Goal: Task Accomplishment & Management: Manage account settings

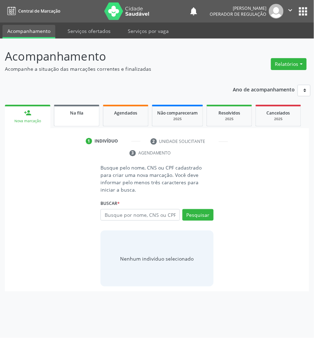
click at [95, 117] on link "Na fila" at bounding box center [77, 116] width 46 height 22
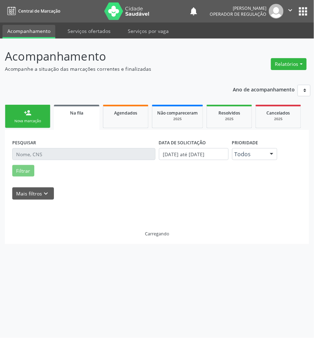
click at [42, 123] on div "Nova marcação" at bounding box center [27, 120] width 35 height 5
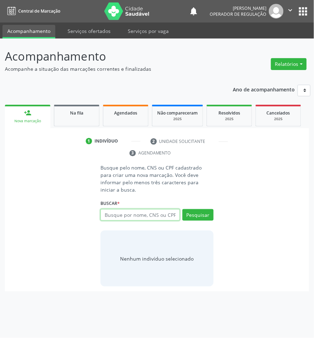
click at [149, 209] on input "text" at bounding box center [140, 215] width 79 height 12
click at [168, 209] on input "text" at bounding box center [140, 215] width 79 height 12
type input "708602080213789"
click at [103, 212] on input "708602080213789" at bounding box center [103, 219] width 0 height 14
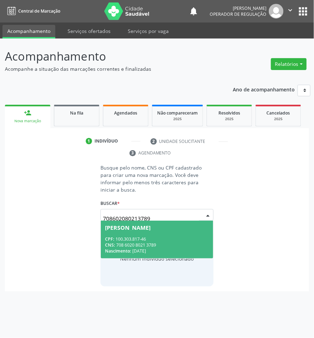
click at [149, 224] on span "[PERSON_NAME] CPF: 100.303.817-46 CNS: 708 6020 8021 3789 Nascimento: [DATE]" at bounding box center [157, 239] width 112 height 37
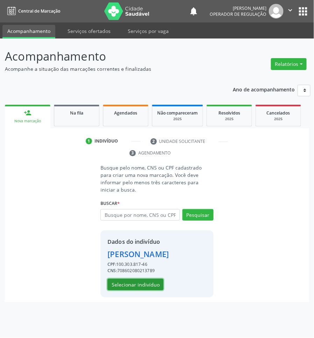
click at [141, 279] on button "Selecionar indivíduo" at bounding box center [136, 285] width 56 height 12
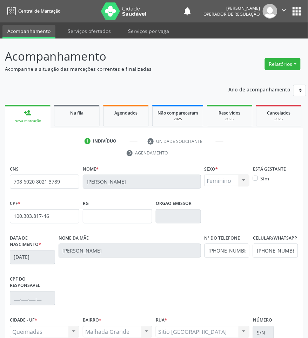
scroll to position [74, 0]
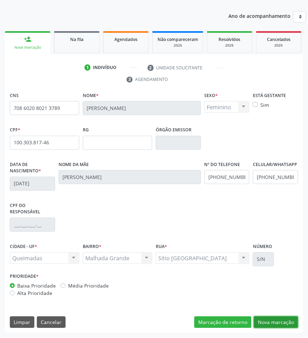
click at [267, 320] on button "Nova marcação" at bounding box center [276, 323] width 44 height 12
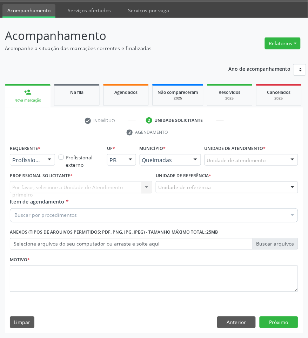
scroll to position [21, 0]
click at [44, 162] on div at bounding box center [49, 161] width 11 height 12
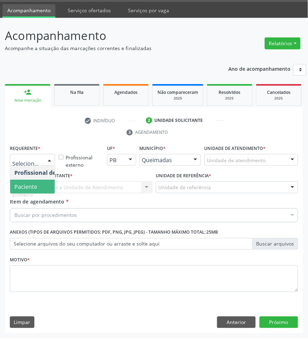
click at [37, 188] on span "Paciente" at bounding box center [44, 187] width 68 height 14
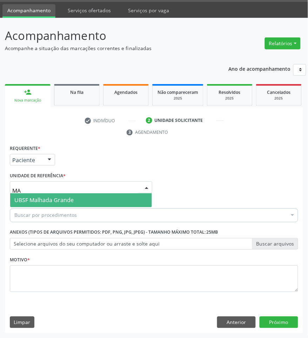
type input "MAL"
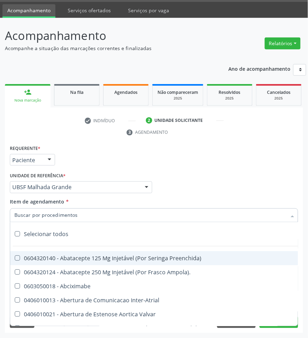
paste input "CARDIOLOGISTA INTERVENCIONISTA"
type input "CARDIOLOGISTA INTERVENCIONISTA"
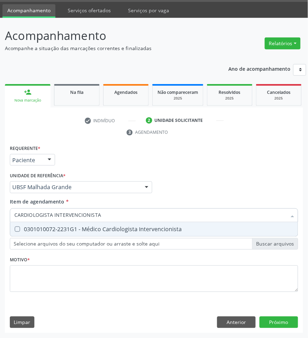
click at [156, 223] on span "0301010072-2231G1 - Médico Cardiologista Intervencionista" at bounding box center [153, 230] width 287 height 14
checkbox Intervencionista "true"
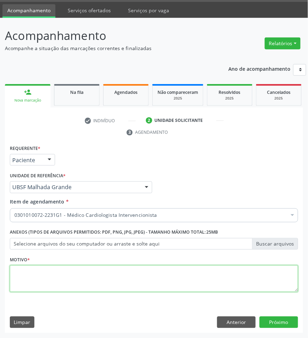
click at [149, 280] on textarea at bounding box center [154, 279] width 288 height 27
paste textarea "RETORNO [PERSON_NAME] (TEMPO DE RETORNO)"
type textarea "RETORNO [PERSON_NAME] (TEMPO DE RETORNO)"
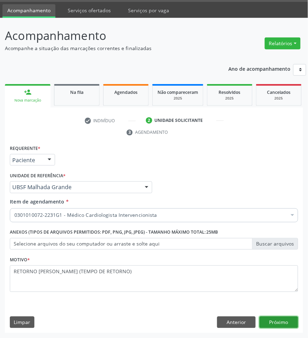
click at [288, 318] on button "Próximo" at bounding box center [278, 323] width 39 height 12
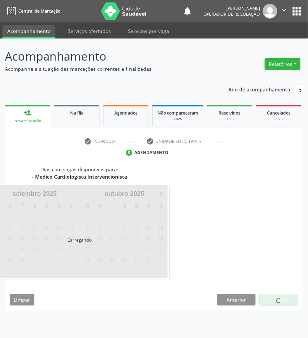
scroll to position [0, 0]
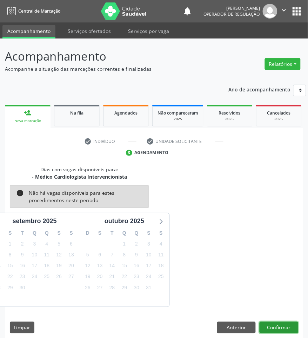
click at [287, 329] on button "Confirmar" at bounding box center [278, 328] width 39 height 12
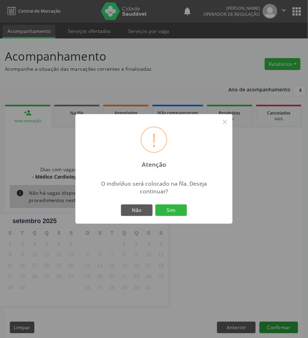
click at [155, 205] on button "Sim" at bounding box center [171, 211] width 32 height 12
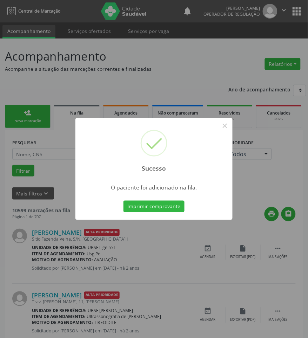
drag, startPoint x: 224, startPoint y: 245, endPoint x: 94, endPoint y: 185, distance: 143.1
click at [224, 246] on div "Sucesso × O paciente foi adicionado na fila. Imprimir comprovante Cancel" at bounding box center [154, 169] width 308 height 338
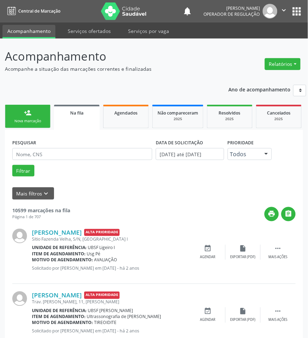
click at [16, 115] on link "person_add Nova marcação" at bounding box center [28, 116] width 46 height 23
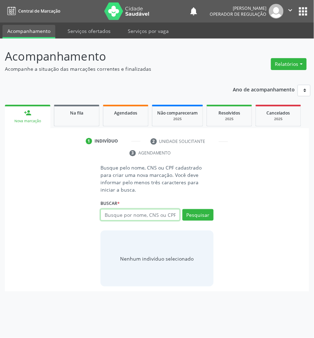
click at [149, 209] on input "text" at bounding box center [140, 215] width 79 height 12
type input "705806488303536"
click at [103, 212] on input "705806488303536" at bounding box center [103, 219] width 0 height 14
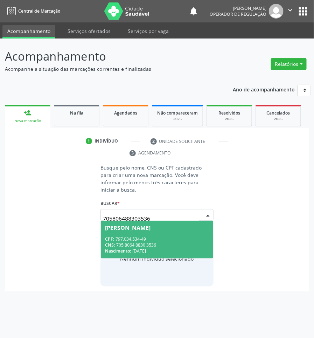
click at [141, 225] on div "[PERSON_NAME]" at bounding box center [128, 228] width 46 height 6
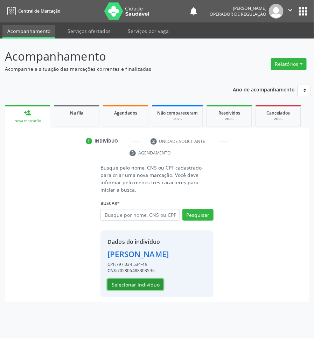
click at [138, 279] on button "Selecionar indivíduo" at bounding box center [136, 285] width 56 height 12
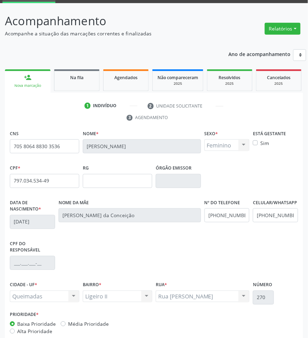
scroll to position [74, 0]
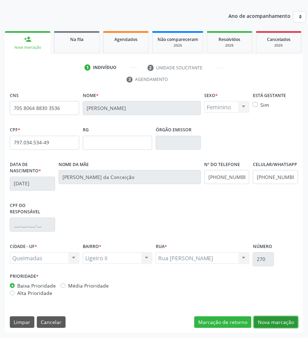
click at [288, 319] on button "Nova marcação" at bounding box center [276, 323] width 44 height 12
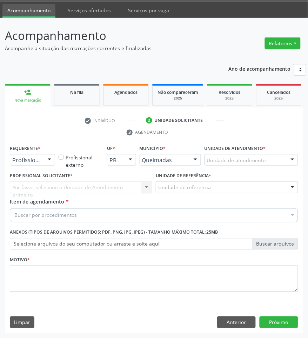
scroll to position [21, 0]
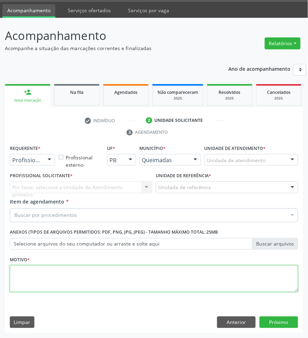
click at [91, 287] on textarea at bounding box center [154, 279] width 288 height 27
paste textarea "RETORNO [PERSON_NAME] (07/2025)"
type textarea "RETORNO [PERSON_NAME] (07/2025)"
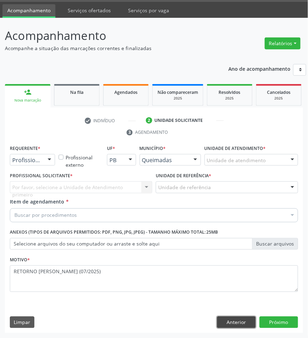
click at [235, 321] on button "Anterior" at bounding box center [236, 323] width 39 height 12
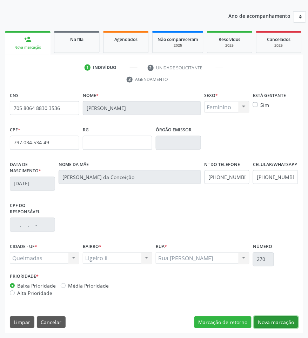
click at [297, 328] on button "Nova marcação" at bounding box center [276, 323] width 44 height 12
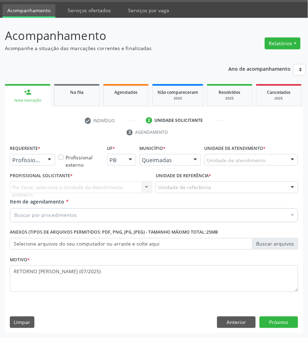
click at [32, 172] on label "Profissional Solicitante *" at bounding box center [41, 176] width 63 height 11
drag, startPoint x: 37, startPoint y: 157, endPoint x: 37, endPoint y: 167, distance: 9.8
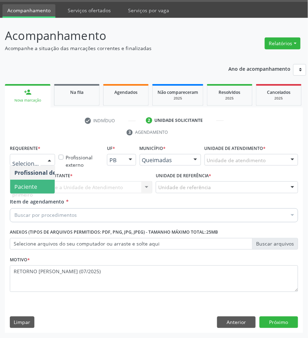
click at [41, 182] on span "Paciente" at bounding box center [44, 187] width 68 height 14
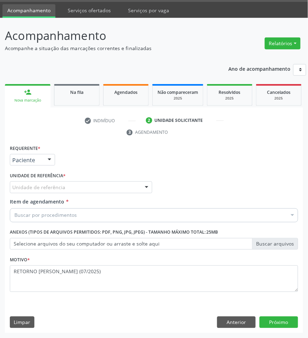
click at [70, 210] on div "Buscar por procedimentos" at bounding box center [154, 216] width 288 height 14
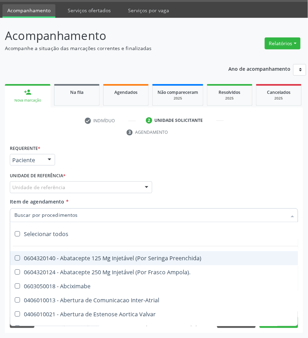
paste input "CARDIOLOGISTA INTERVENCIONISTA"
type input "CARDIOLOGISTA INTERVENCIONISTA"
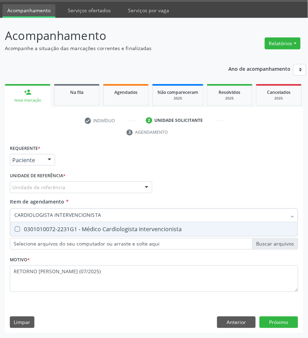
click at [78, 223] on span "0301010072-2231G1 - Médico Cardiologista Intervencionista" at bounding box center [153, 230] width 287 height 14
checkbox Intervencionista "true"
click at [80, 194] on div "Unidade de referência * Unidade de referência UBSF Ligeiro II UBSF Saulo Leal […" at bounding box center [81, 184] width 146 height 27
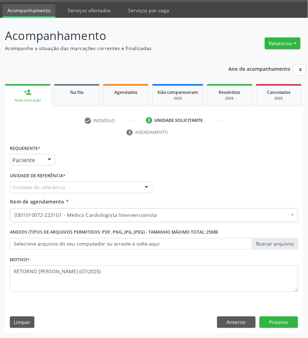
click at [80, 188] on div "Unidade de referência" at bounding box center [81, 188] width 142 height 12
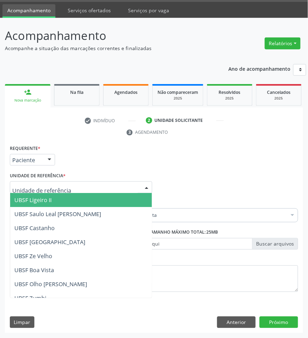
click at [68, 199] on span "UBSF Ligeiro II" at bounding box center [81, 200] width 142 height 14
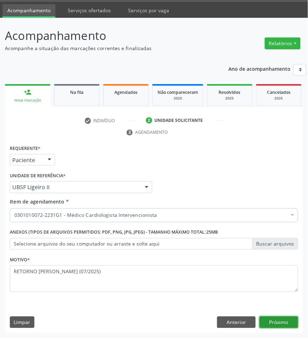
click at [284, 323] on button "Próximo" at bounding box center [278, 323] width 39 height 12
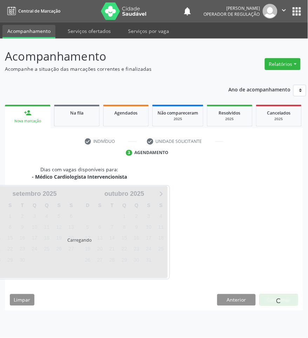
scroll to position [0, 0]
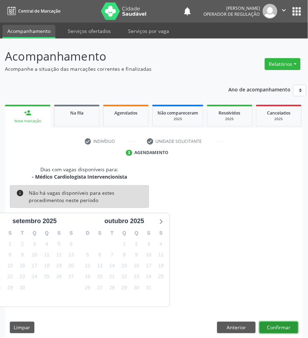
click at [271, 325] on button "Confirmar" at bounding box center [278, 328] width 39 height 12
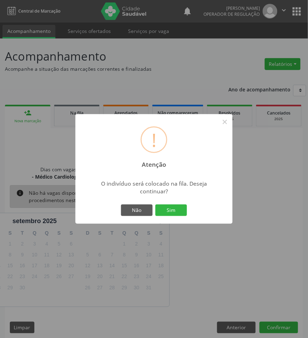
click at [155, 205] on button "Sim" at bounding box center [171, 211] width 32 height 12
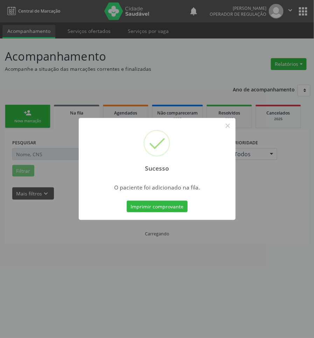
click at [167, 237] on div "Sucesso × O paciente foi adicionado na fila. Imprimir comprovante Cancel" at bounding box center [157, 169] width 314 height 338
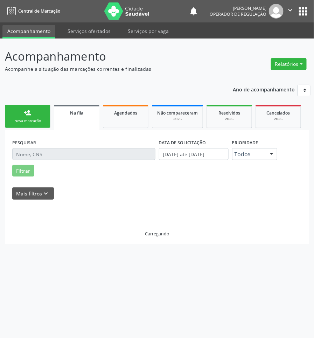
drag, startPoint x: 49, startPoint y: 121, endPoint x: 310, endPoint y: 126, distance: 261.5
click at [49, 121] on link "person_add Nova marcação" at bounding box center [28, 116] width 46 height 23
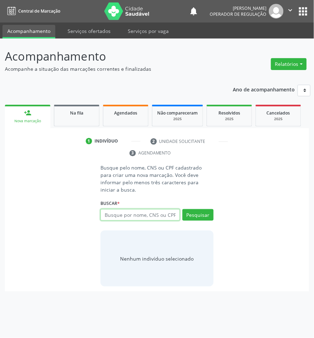
click at [142, 209] on input "text" at bounding box center [140, 215] width 79 height 12
type input "701004867968792"
click at [103, 212] on input "701004867968792" at bounding box center [103, 219] width 0 height 14
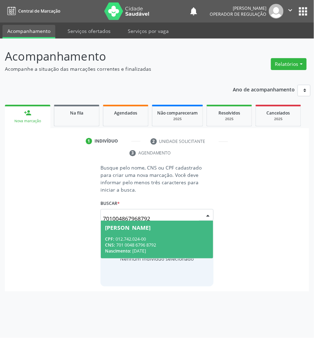
click at [172, 236] on div "CPF: 012.742.024-00" at bounding box center [157, 239] width 104 height 6
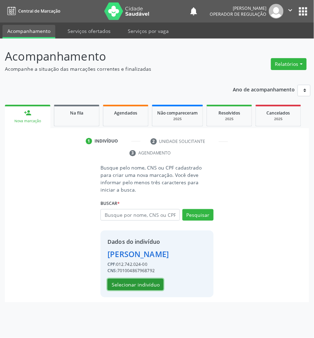
click at [152, 289] on button "Selecionar indivíduo" at bounding box center [136, 285] width 56 height 12
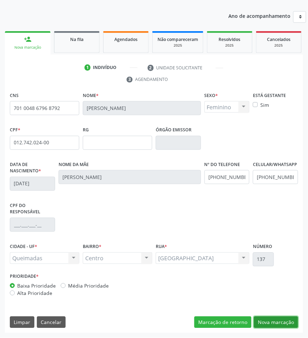
drag, startPoint x: 282, startPoint y: 320, endPoint x: 281, endPoint y: 316, distance: 3.9
click at [282, 321] on button "Nova marcação" at bounding box center [276, 323] width 44 height 12
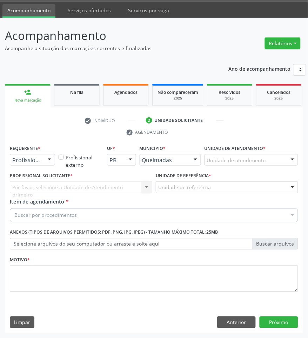
scroll to position [21, 0]
click at [40, 159] on div "Profissional de Saúde" at bounding box center [32, 160] width 45 height 12
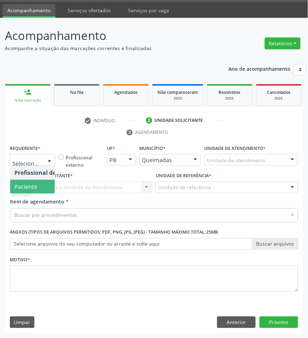
click at [27, 183] on span "Paciente" at bounding box center [25, 187] width 23 height 8
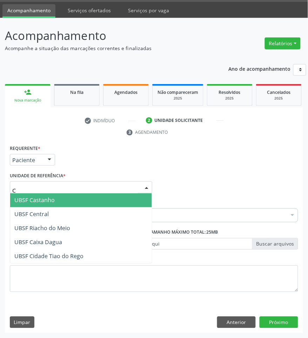
type input "CE"
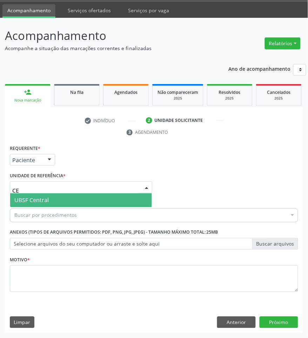
click at [52, 199] on span "UBSF Central" at bounding box center [81, 200] width 142 height 14
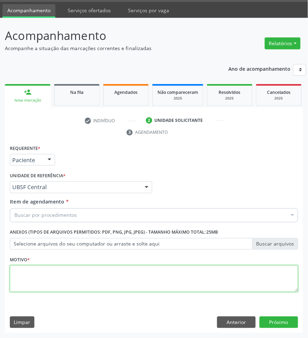
click at [93, 273] on textarea at bounding box center [154, 279] width 288 height 27
paste textarea "RETORNO [PERSON_NAME] (08/2025)"
type textarea "RETORNO [PERSON_NAME] (08/2025)"
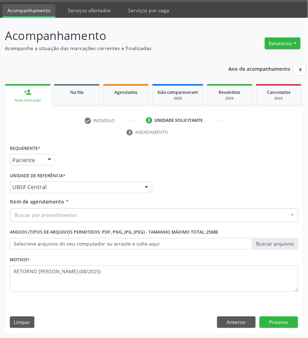
click at [105, 220] on div "Buscar por procedimentos" at bounding box center [154, 216] width 288 height 14
paste input "CARDIOLOGISTA INTERVENCIONISTA"
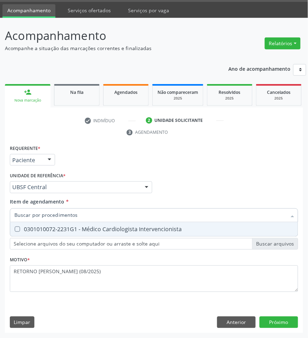
type input "CARDIOLOGISTA INTERVENCIONISTA"
click at [104, 230] on div "0301010072-2231G1 - Médico Cardiologista Intervencionista" at bounding box center [153, 230] width 279 height 6
checkbox Intervencionista "true"
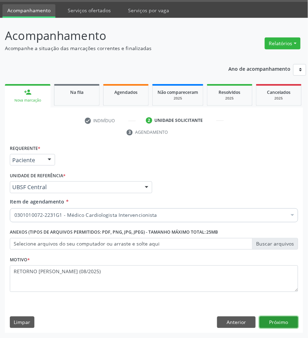
click at [287, 321] on button "Próximo" at bounding box center [278, 323] width 39 height 12
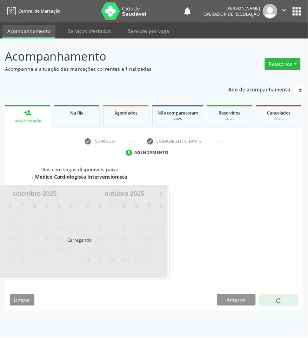
scroll to position [0, 0]
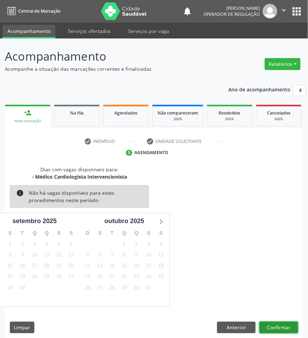
click at [281, 328] on button "Confirmar" at bounding box center [278, 328] width 39 height 12
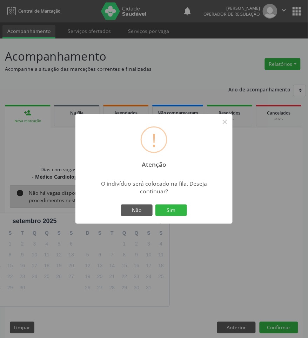
click at [155, 205] on button "Sim" at bounding box center [171, 211] width 32 height 12
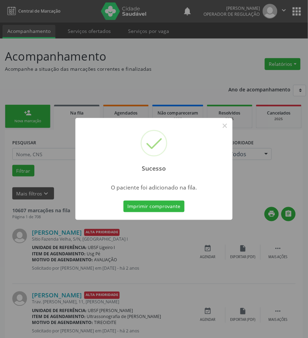
click at [224, 271] on div "Sucesso × O paciente foi adicionado na fila. Imprimir comprovante Cancel" at bounding box center [154, 169] width 308 height 338
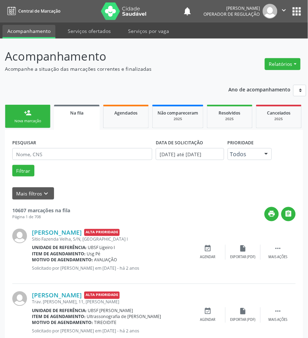
click at [39, 115] on link "person_add Nova marcação" at bounding box center [28, 116] width 46 height 23
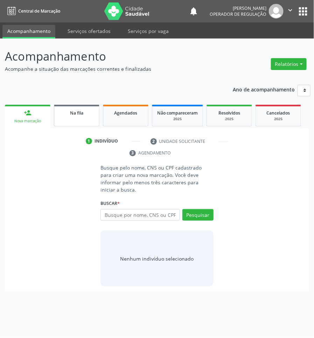
click at [72, 112] on span "Na fila" at bounding box center [76, 113] width 13 height 6
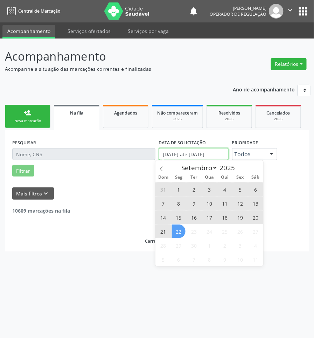
click at [196, 158] on input "[DATE] até [DATE]" at bounding box center [194, 154] width 70 height 12
click at [175, 233] on span "22" at bounding box center [179, 232] width 14 height 14
type input "[DATE]"
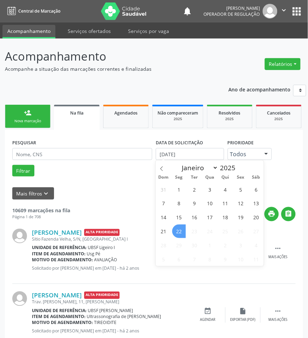
click at [178, 233] on span "22" at bounding box center [179, 232] width 14 height 14
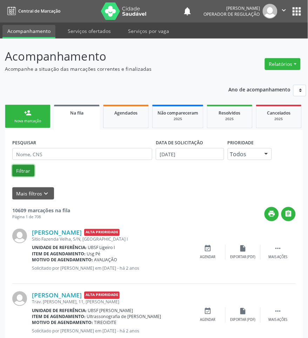
click at [25, 172] on button "Filtrar" at bounding box center [23, 171] width 22 height 12
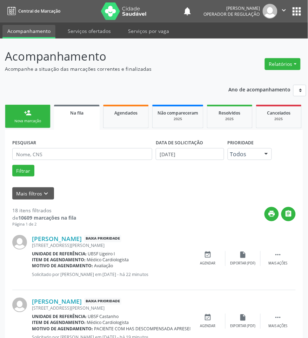
click at [37, 123] on div "Nova marcação" at bounding box center [27, 120] width 35 height 5
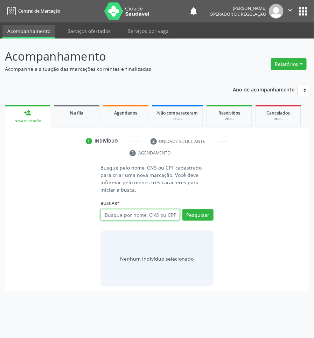
click at [124, 209] on input "text" at bounding box center [140, 215] width 79 height 12
type input "700002634199702"
click at [153, 209] on div "700002634199702 Busque por nome, CNS ou CPF [PERSON_NAME] CPF: 951.384.124-34 C…" at bounding box center [157, 217] width 113 height 17
click at [156, 209] on input "700002634199702" at bounding box center [140, 215] width 79 height 12
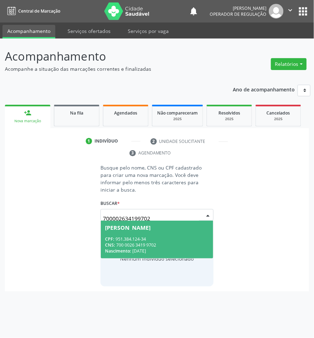
click at [139, 212] on input "700002634199702" at bounding box center [151, 219] width 96 height 14
click at [135, 224] on span "[PERSON_NAME] CPF: 951.384.124-34 CNS: 700 0026 3419 9702 Nascimento: [DATE]" at bounding box center [157, 239] width 112 height 37
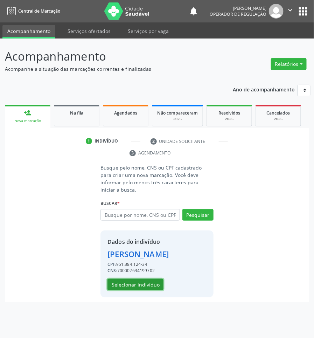
click at [142, 289] on button "Selecionar indivíduo" at bounding box center [136, 285] width 56 height 12
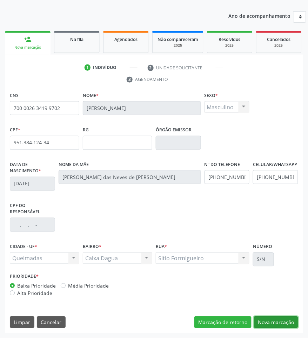
drag, startPoint x: 274, startPoint y: 320, endPoint x: 231, endPoint y: 295, distance: 49.5
click at [273, 320] on button "Nova marcação" at bounding box center [276, 323] width 44 height 12
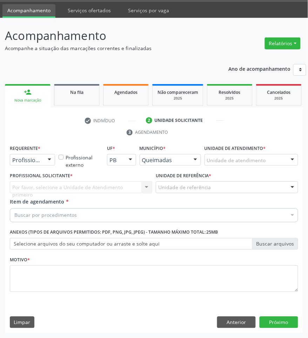
click at [28, 152] on label "Requerente *" at bounding box center [25, 148] width 30 height 11
drag, startPoint x: 30, startPoint y: 156, endPoint x: 33, endPoint y: 171, distance: 14.8
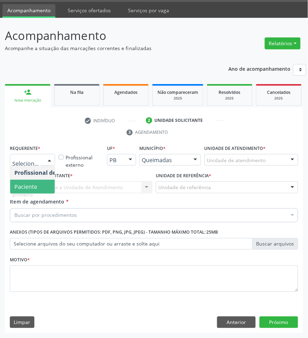
drag, startPoint x: 41, startPoint y: 186, endPoint x: 55, endPoint y: 189, distance: 14.4
click at [41, 186] on span "Paciente" at bounding box center [44, 187] width 68 height 14
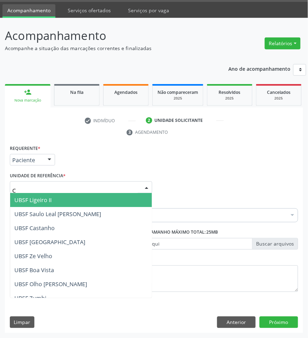
type input "CA"
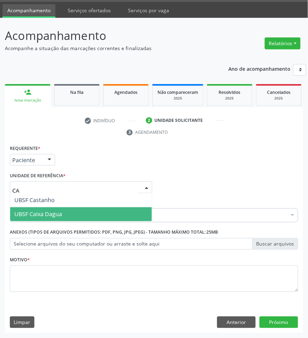
click at [54, 214] on span "UBSF Caixa Dagua" at bounding box center [38, 215] width 48 height 8
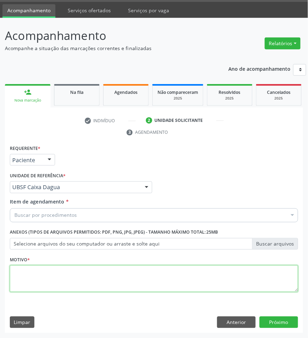
click at [47, 272] on textarea at bounding box center [154, 279] width 288 height 27
paste textarea "RETORNO [PERSON_NAME] (08/2025)"
type textarea "RETORNO [PERSON_NAME] (08/2025)"
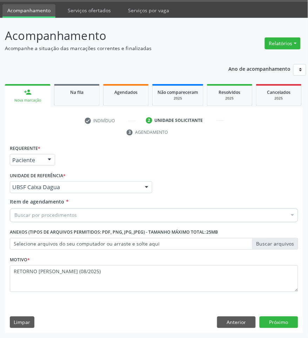
paste input "CARDIOLOGISTA INTERVENCIONISTA"
type input "CARDIOLOGISTA INTERVENCIONISTA"
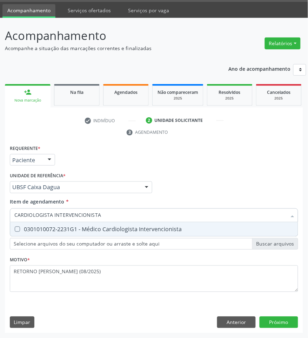
click at [88, 225] on span "0301010072-2231G1 - Médico Cardiologista Intervencionista" at bounding box center [153, 230] width 287 height 14
checkbox Intervencionista "true"
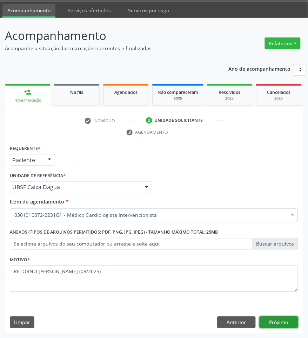
click at [287, 323] on button "Próximo" at bounding box center [278, 323] width 39 height 12
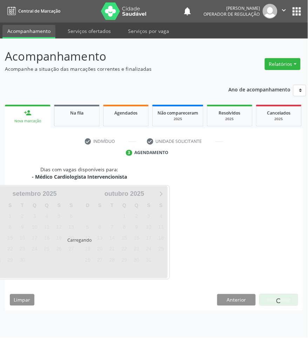
scroll to position [0, 0]
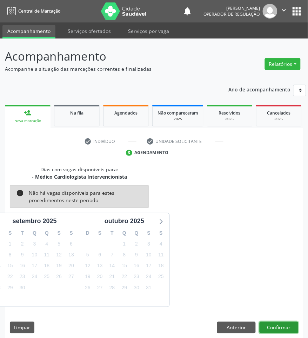
click at [283, 330] on button "Confirmar" at bounding box center [278, 328] width 39 height 12
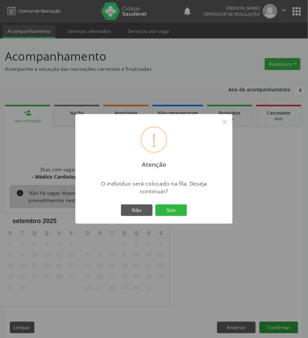
click at [155, 205] on button "Sim" at bounding box center [171, 211] width 32 height 12
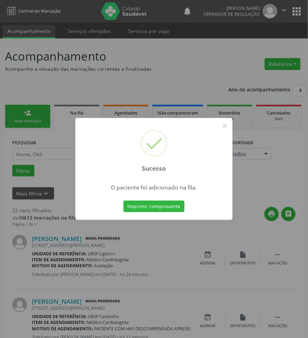
click at [274, 216] on div "Sucesso × O paciente foi adicionado na fila. Imprimir comprovante Cancel" at bounding box center [154, 169] width 308 height 338
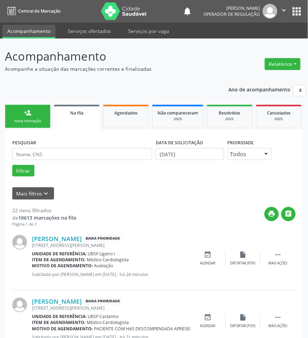
click at [32, 113] on link "person_add Nova marcação" at bounding box center [28, 116] width 46 height 23
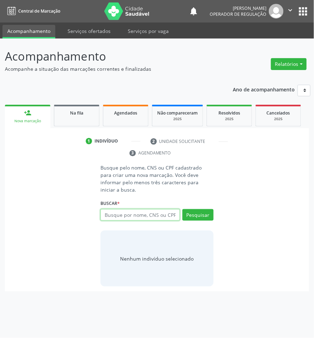
click at [109, 209] on input "text" at bounding box center [140, 215] width 79 height 12
type input "706900169659238"
click at [103, 212] on input "706900169659238" at bounding box center [103, 219] width 0 height 14
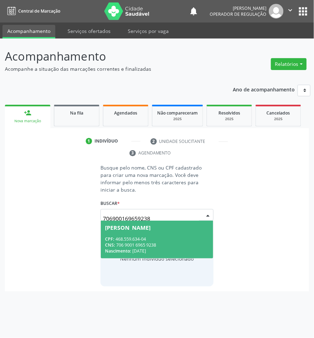
click at [146, 225] on span "[PERSON_NAME] CPF: 468.559.634-04 CNS: 706 9001 6965 9238 Nascimento: [DATE]" at bounding box center [157, 239] width 112 height 37
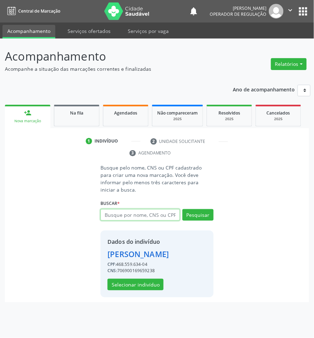
click at [164, 209] on input "text" at bounding box center [140, 215] width 79 height 12
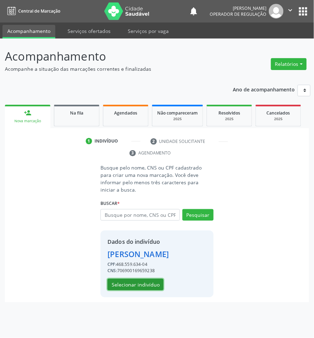
click at [159, 279] on button "Selecionar indivíduo" at bounding box center [136, 285] width 56 height 12
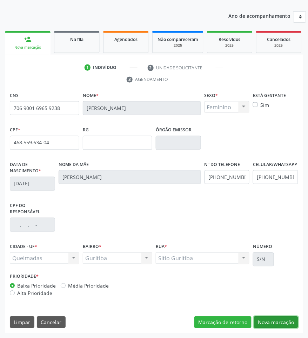
click at [272, 319] on button "Nova marcação" at bounding box center [276, 323] width 44 height 12
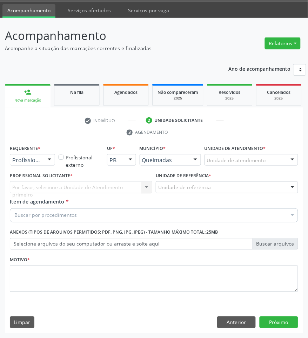
scroll to position [21, 0]
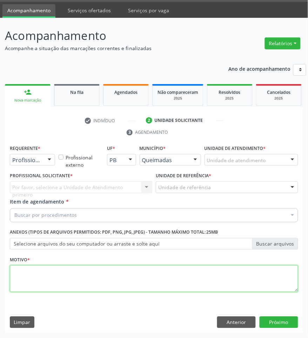
click at [134, 267] on textarea at bounding box center [154, 279] width 288 height 27
paste textarea "RETORNO [PERSON_NAME] (09/2025)"
type textarea "RETORNO [PERSON_NAME] (09/2025)"
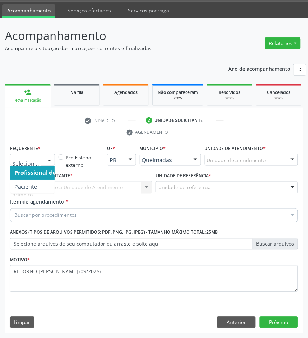
click at [42, 154] on div at bounding box center [32, 160] width 45 height 12
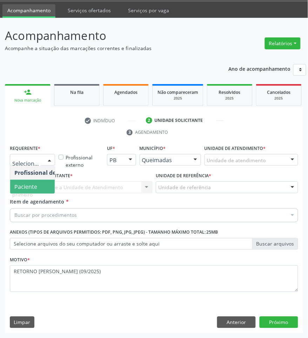
click at [37, 188] on span "Paciente" at bounding box center [44, 187] width 68 height 14
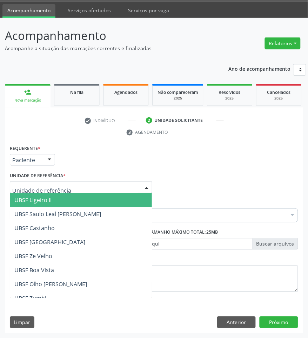
type input "U"
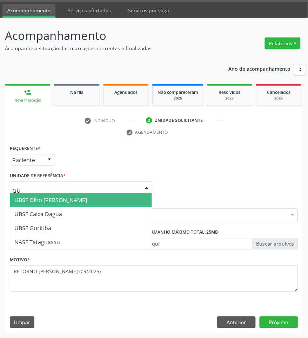
type input "GUR"
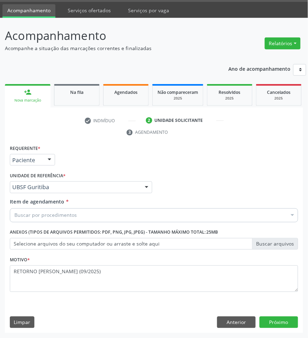
drag, startPoint x: 65, startPoint y: 223, endPoint x: 65, endPoint y: 218, distance: 4.9
click at [65, 221] on div "Item de agendamento * Buscar por procedimentos Selecionar todos 0604320140 - Ab…" at bounding box center [154, 211] width 292 height 27
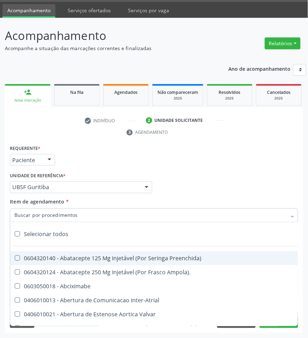
paste input "CARDIOLOGISTA INTERVENCIONISTA"
type input "CARDIOLOGISTA INTERVENCIONISTA"
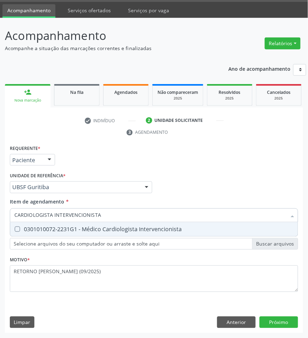
drag, startPoint x: 68, startPoint y: 228, endPoint x: 54, endPoint y: 218, distance: 17.1
click at [67, 227] on div "0301010072-2231G1 - Médico Cardiologista Intervencionista" at bounding box center [153, 230] width 279 height 6
checkbox Intervencionista "true"
click at [280, 323] on div "Requerente * Paciente Profissional de Saúde Paciente Nenhum resultado encontrad…" at bounding box center [154, 238] width 298 height 190
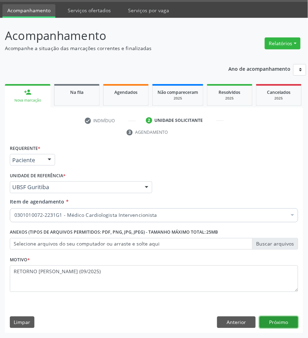
click at [286, 319] on button "Próximo" at bounding box center [278, 323] width 39 height 12
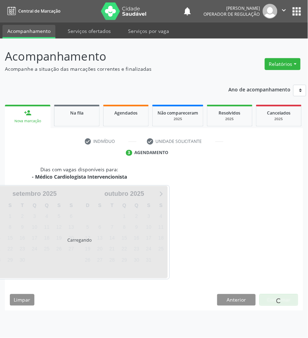
scroll to position [0, 0]
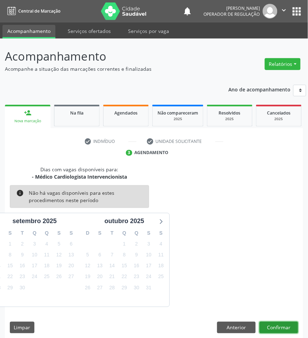
click at [283, 324] on button "Confirmar" at bounding box center [278, 328] width 39 height 12
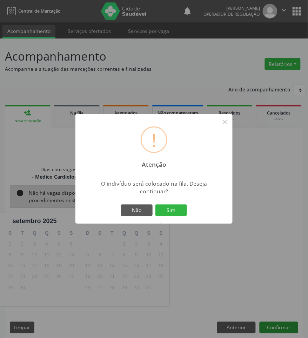
click at [155, 205] on button "Sim" at bounding box center [171, 211] width 32 height 12
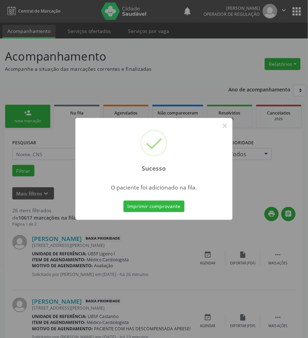
click at [211, 255] on div "Sucesso × O paciente foi adicionado na fila. Imprimir comprovante Cancel" at bounding box center [154, 169] width 308 height 338
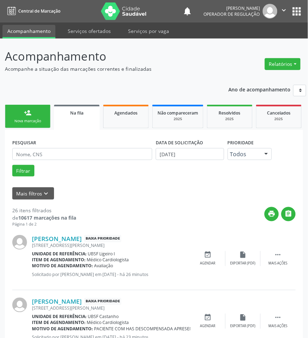
click at [24, 116] on div "person_add" at bounding box center [28, 113] width 8 height 8
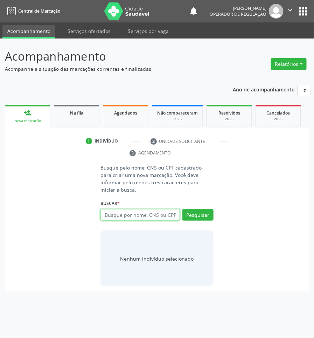
click at [157, 212] on input "text" at bounding box center [140, 215] width 79 height 12
type input "702007815708480"
drag, startPoint x: 194, startPoint y: 210, endPoint x: 200, endPoint y: 208, distance: 6.4
click at [194, 211] on button "Pesquisar" at bounding box center [198, 215] width 31 height 12
click at [103, 212] on input "702007815708480" at bounding box center [103, 219] width 0 height 14
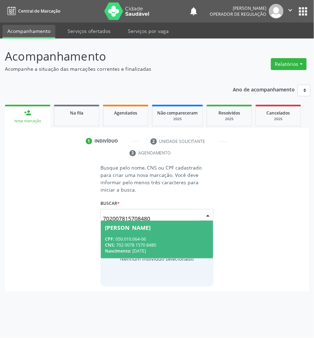
click at [153, 236] on div "CPF: 050.010.064-06" at bounding box center [157, 239] width 104 height 6
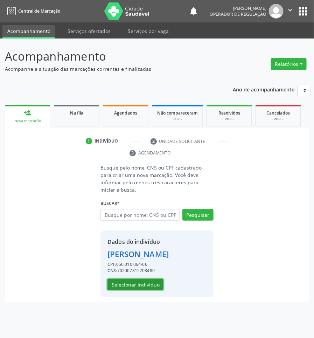
click at [152, 279] on button "Selecionar indivíduo" at bounding box center [136, 285] width 56 height 12
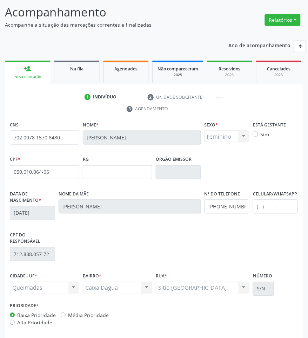
scroll to position [74, 0]
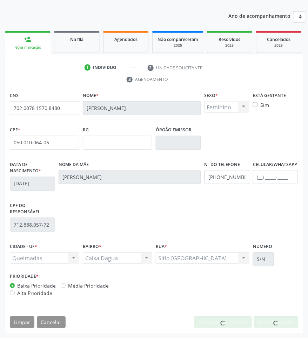
click at [279, 321] on span at bounding box center [275, 323] width 7 height 7
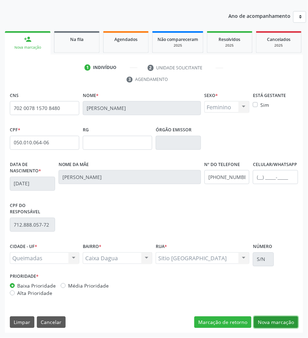
click at [280, 321] on button "Nova marcação" at bounding box center [276, 323] width 44 height 12
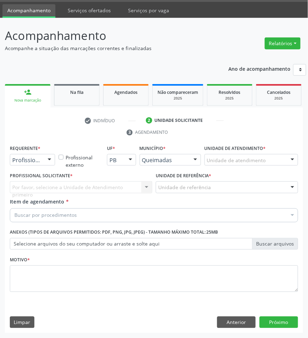
scroll to position [21, 0]
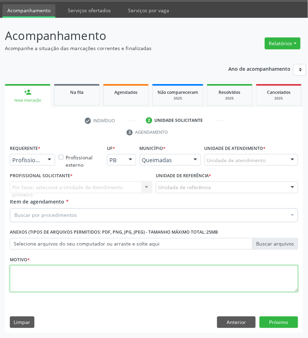
click at [136, 287] on textarea at bounding box center [154, 279] width 288 height 27
paste textarea "RETORNO [PERSON_NAME] (11/2025)"
type textarea "RETORNO [PERSON_NAME] (11/2025)"
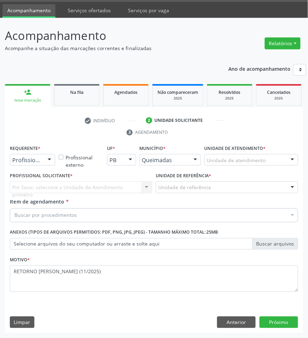
drag, startPoint x: 203, startPoint y: 214, endPoint x: 198, endPoint y: 214, distance: 5.3
click at [203, 214] on div "Buscar por procedimentos" at bounding box center [154, 216] width 288 height 14
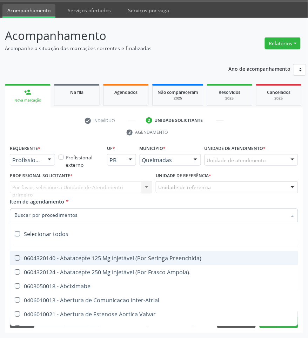
paste input "CARDIOLOGISTA INTERVENCIONISTA"
type input "CARDIOLOGISTA INTERVENCIONISTA"
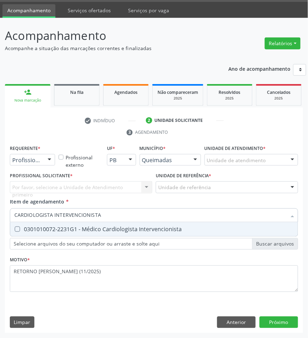
click at [96, 227] on div "0301010072-2231G1 - Médico Cardiologista Intervencionista" at bounding box center [153, 230] width 279 height 6
checkbox Intervencionista "true"
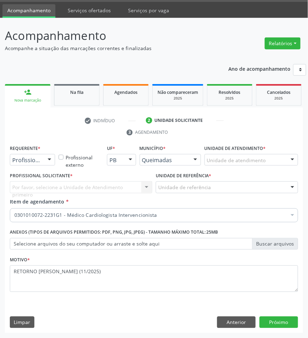
drag, startPoint x: 34, startPoint y: 162, endPoint x: 33, endPoint y: 168, distance: 6.9
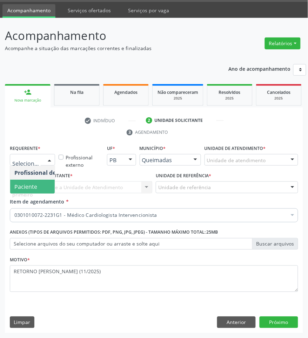
click at [33, 185] on span "Paciente" at bounding box center [25, 187] width 23 height 8
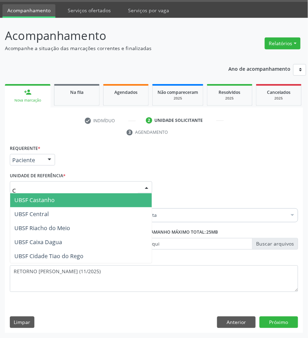
type input "CA"
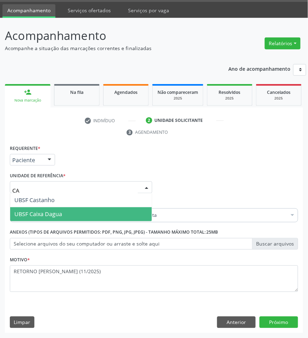
click at [67, 211] on span "UBSF Caixa Dagua" at bounding box center [81, 214] width 142 height 14
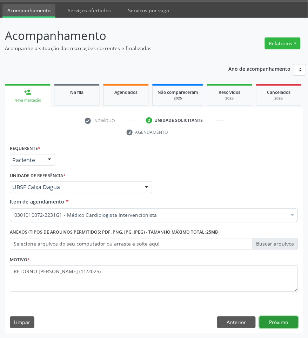
click at [279, 323] on button "Próximo" at bounding box center [278, 323] width 39 height 12
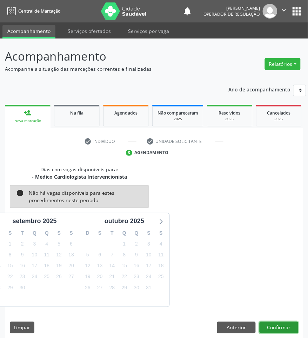
click at [293, 328] on button "Confirmar" at bounding box center [278, 328] width 39 height 12
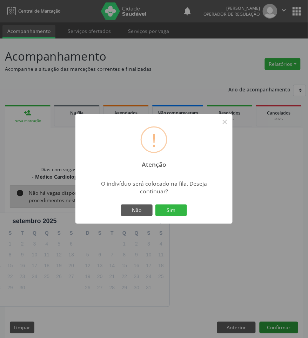
click at [155, 205] on button "Sim" at bounding box center [171, 211] width 32 height 12
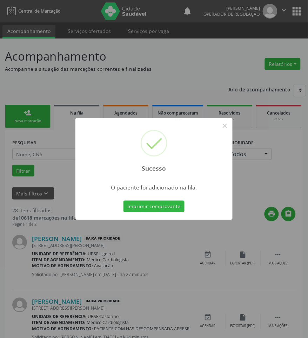
click at [168, 279] on div "Sucesso × O paciente foi adicionado na fila. Imprimir comprovante Cancel" at bounding box center [154, 169] width 308 height 338
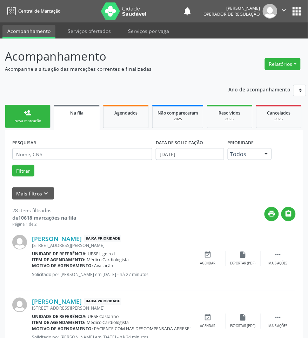
click at [39, 125] on link "person_add Nova marcação" at bounding box center [28, 116] width 46 height 23
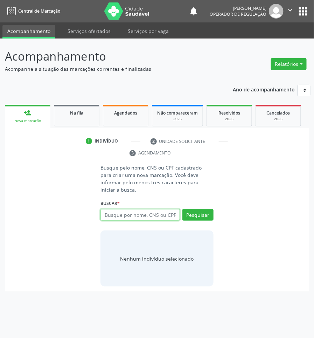
click at [126, 209] on input "text" at bounding box center [140, 215] width 79 height 12
type input "705002858902459"
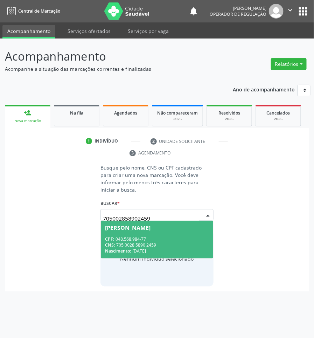
click at [144, 212] on input "705002858902459" at bounding box center [151, 219] width 96 height 14
click at [151, 225] on div "[PERSON_NAME]" at bounding box center [128, 228] width 46 height 6
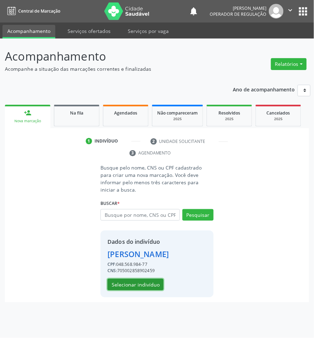
click at [150, 279] on button "Selecionar indivíduo" at bounding box center [136, 285] width 56 height 12
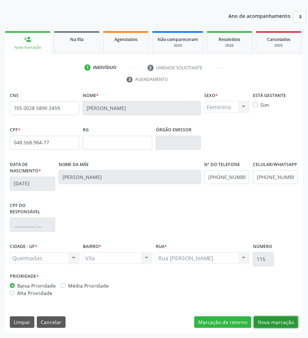
click at [287, 320] on button "Nova marcação" at bounding box center [276, 323] width 44 height 12
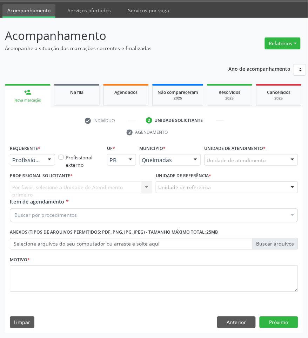
scroll to position [21, 0]
click at [40, 166] on div "Requerente * Profissional de Saúde Profissional de Saúde Paciente Nenhum result…" at bounding box center [32, 156] width 49 height 27
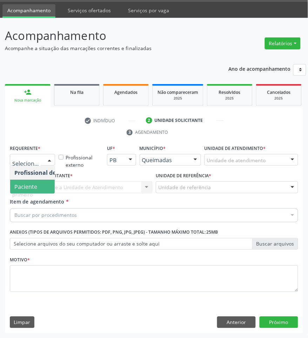
click at [33, 186] on span "Paciente" at bounding box center [25, 187] width 23 height 8
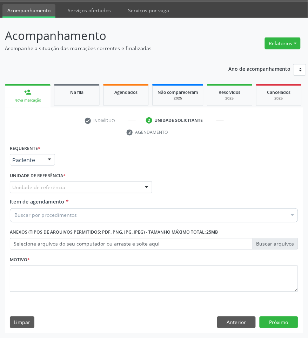
click at [52, 188] on div "Requerente * Paciente Profissional de Saúde Paciente Nenhum resultado encontrad…" at bounding box center [154, 222] width 288 height 159
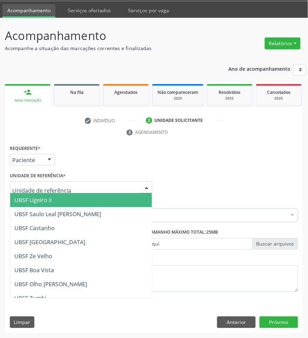
type input "V"
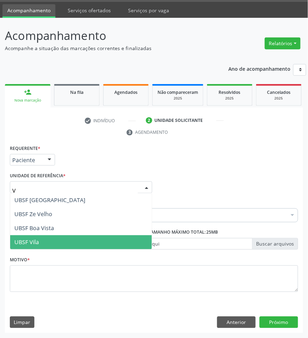
click at [47, 241] on span "UBSF Vila" at bounding box center [81, 242] width 142 height 14
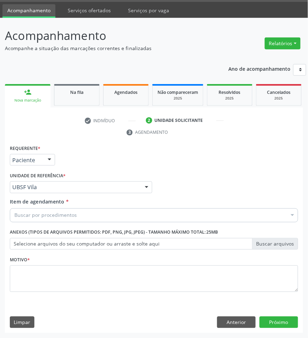
click at [122, 214] on div "Buscar por procedimentos" at bounding box center [154, 216] width 288 height 14
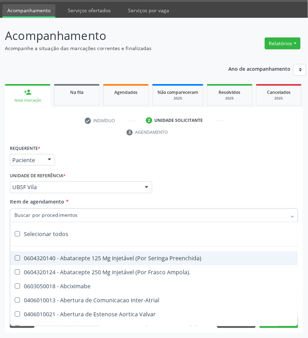
paste input "CARDIOLOGISTA INTERVENCIONISTA"
type input "CARDIOLOGISTA INTERVENCIONISTA"
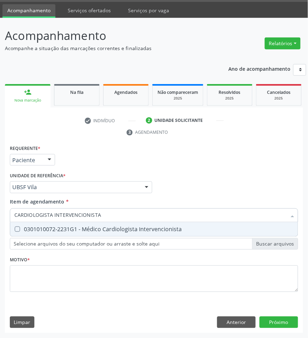
drag, startPoint x: 115, startPoint y: 234, endPoint x: 303, endPoint y: 281, distance: 194.0
click at [116, 234] on span "0301010072-2231G1 - Médico Cardiologista Intervencionista" at bounding box center [153, 230] width 287 height 14
checkbox Intervencionista "true"
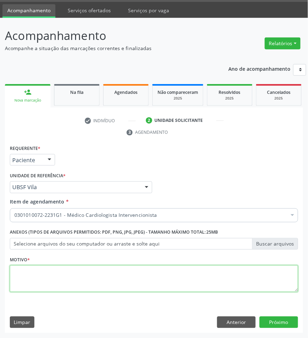
click at [192, 278] on textarea at bounding box center [154, 279] width 288 height 27
paste textarea "RETORNO [PERSON_NAME] (RETORNO COM EXAMES/2025)"
type textarea "RETORNO [PERSON_NAME] (RETORNO COM EXAMES/2025)"
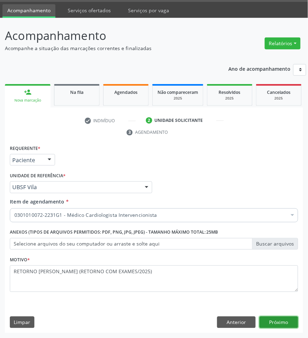
click at [279, 321] on button "Próximo" at bounding box center [278, 323] width 39 height 12
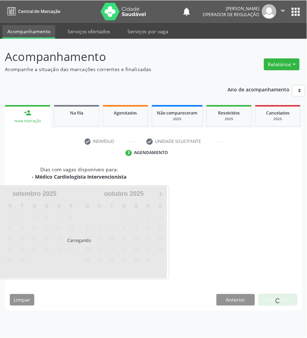
scroll to position [0, 0]
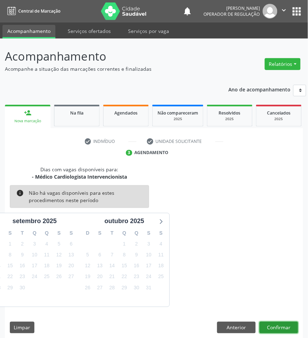
click at [287, 324] on button "Confirmar" at bounding box center [278, 328] width 39 height 12
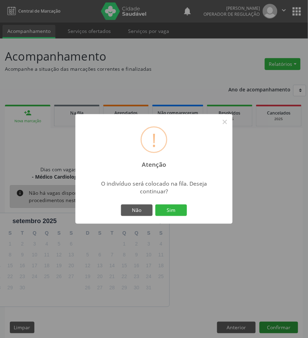
click at [155, 205] on button "Sim" at bounding box center [171, 211] width 32 height 12
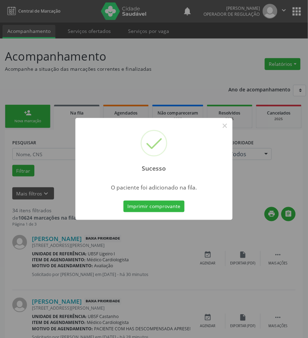
click at [223, 267] on div "Sucesso × O paciente foi adicionado na fila. Imprimir comprovante Cancel" at bounding box center [154, 169] width 308 height 338
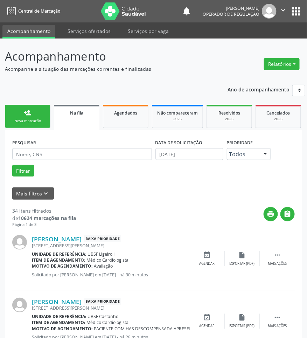
click at [16, 121] on div "Nova marcação" at bounding box center [27, 120] width 35 height 5
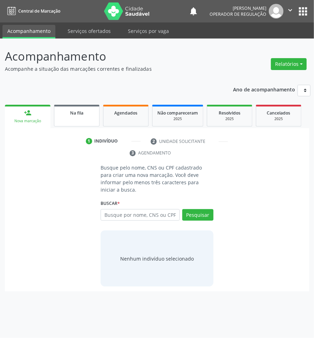
click at [68, 117] on link "Na fila" at bounding box center [77, 116] width 46 height 22
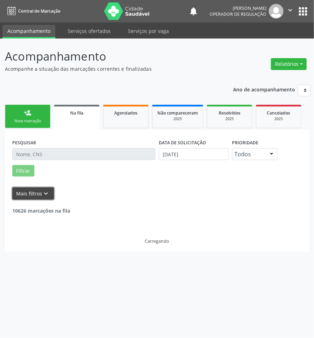
click at [32, 196] on button "Mais filtros keyboard_arrow_down" at bounding box center [33, 193] width 42 height 12
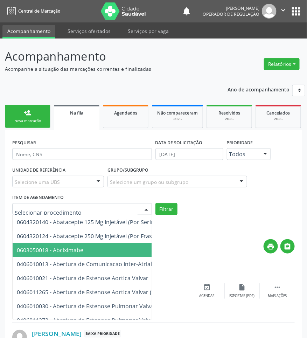
paste input "RETORNO [PERSON_NAME] (RETORNO COM EXAMES/2025)"
type input "RETORNO [PERSON_NAME] (RETORNO COM EXAMES/2025)"
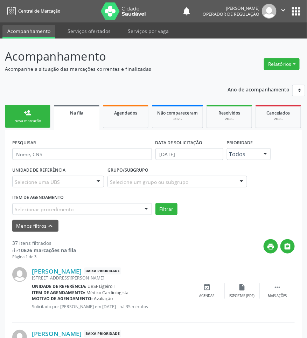
click at [105, 209] on div "Selecionar procedimento" at bounding box center [82, 209] width 140 height 12
paste input "CARDIOLOGISTA INTERVENCIONISTA"
type input "CARDIOLOGISTA INTERVENCIONISTA"
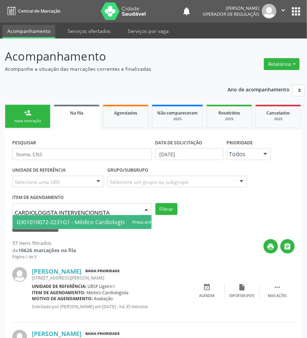
click at [124, 218] on span "0301010072-2231G1 - Médico Cardiologista Intervencionista" at bounding box center [96, 222] width 166 height 14
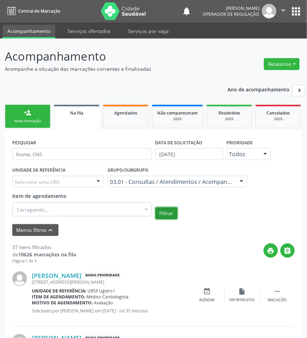
click at [172, 211] on button "Filtrar" at bounding box center [167, 213] width 22 height 12
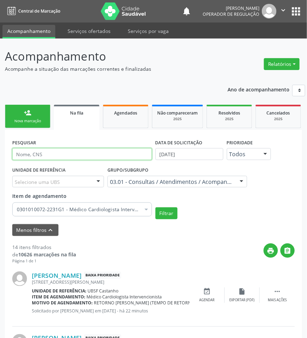
click at [47, 151] on input "text" at bounding box center [82, 154] width 140 height 12
type input "LUZIA"
click at [156, 207] on button "Filtrar" at bounding box center [167, 213] width 22 height 12
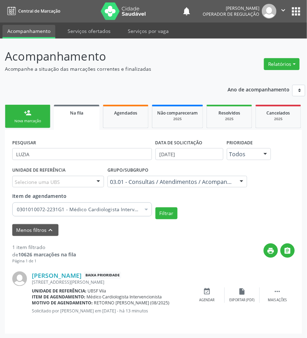
click at [20, 125] on link "person_add Nova marcação" at bounding box center [28, 116] width 46 height 23
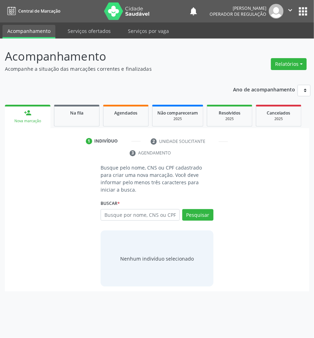
click at [132, 214] on div "Busque por nome, CNS ou CPF Nenhum resultado encontrado para: " " Digite nome, …" at bounding box center [157, 217] width 113 height 17
click at [131, 209] on input "text" at bounding box center [140, 215] width 79 height 12
type input "707702611790510"
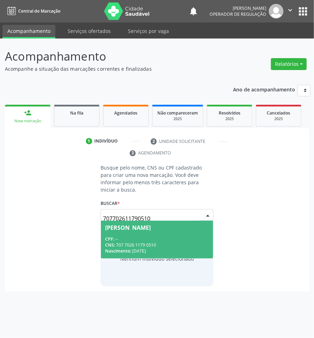
click at [138, 223] on div "Busque pelo nome, CNS ou CPF cadastrado para criar uma nova marcação. Você deve…" at bounding box center [157, 225] width 123 height 123
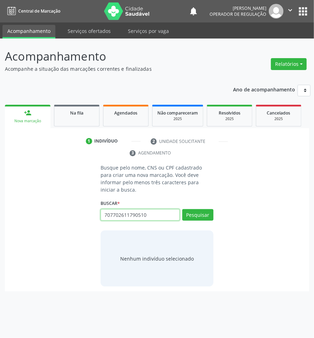
click at [161, 211] on input "707702611790510" at bounding box center [140, 215] width 79 height 12
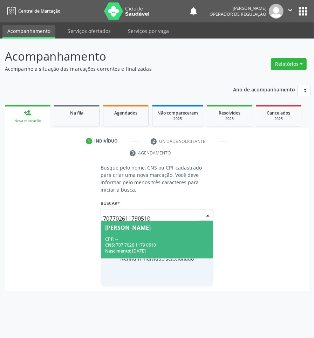
drag, startPoint x: 159, startPoint y: 226, endPoint x: 154, endPoint y: 223, distance: 5.7
click at [158, 226] on span "[PERSON_NAME] CPF: -- CNS: 707 7026 1179 0510 Nascimento: [DATE]" at bounding box center [157, 239] width 112 height 37
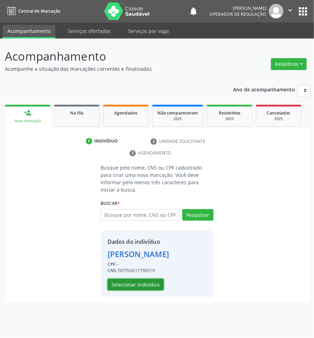
click at [139, 279] on button "Selecionar indivíduo" at bounding box center [136, 285] width 56 height 12
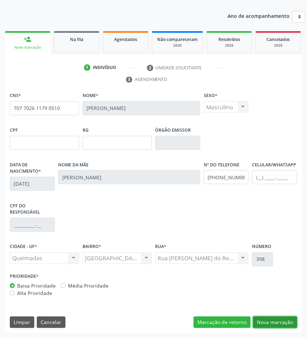
click at [273, 325] on button "Nova marcação" at bounding box center [275, 323] width 44 height 12
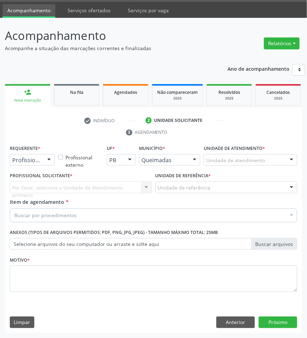
scroll to position [21, 0]
click at [65, 219] on div "Buscar por procedimentos" at bounding box center [154, 216] width 288 height 14
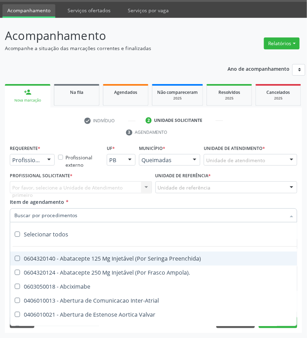
paste input "CARDIOLOGISTA INTERVENCIONISTA"
type input "CARDIOLOGISTA INTERVENCIONISTA"
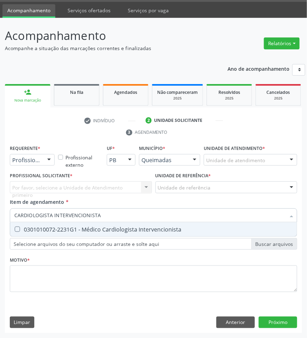
click at [61, 230] on div "0301010072-2231G1 - Médico Cardiologista Intervencionista" at bounding box center [153, 230] width 279 height 6
checkbox Intervencionista "true"
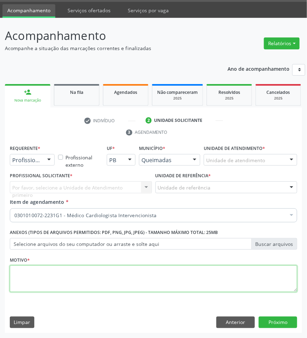
click at [116, 282] on textarea at bounding box center [154, 279] width 288 height 27
paste textarea "RETORNO [PERSON_NAME] (RETORNO COM EXAMES/2025)"
type textarea "RETORNO [PERSON_NAME] (RETORNO COM EXAMES/2025)"
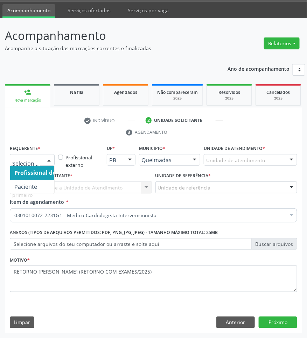
drag, startPoint x: 37, startPoint y: 163, endPoint x: 37, endPoint y: 169, distance: 6.0
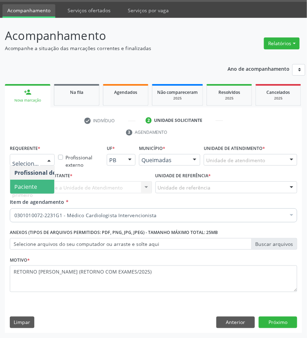
click at [39, 187] on span "Paciente" at bounding box center [44, 187] width 68 height 14
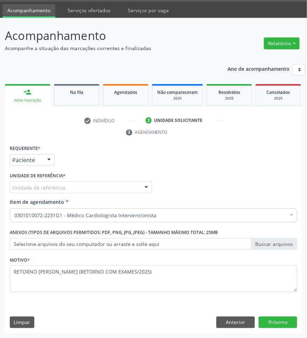
click at [78, 187] on div "Unidade de referência" at bounding box center [81, 188] width 142 height 12
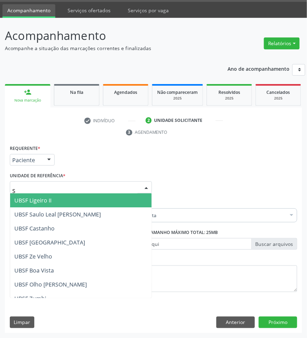
type input "SA"
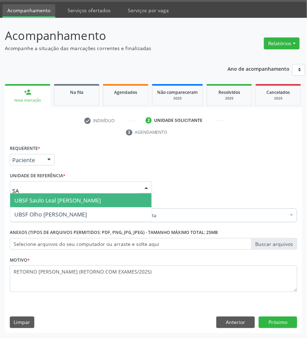
click at [74, 204] on span "UBSF Saulo Leal [PERSON_NAME]" at bounding box center [57, 201] width 87 height 8
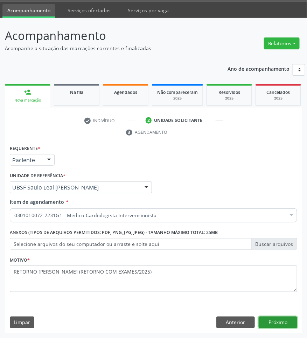
click at [277, 326] on button "Próximo" at bounding box center [278, 323] width 39 height 12
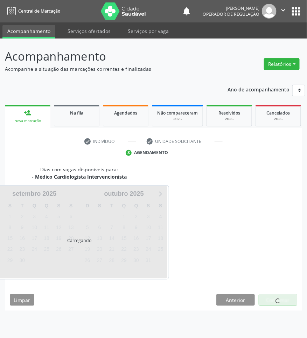
scroll to position [0, 0]
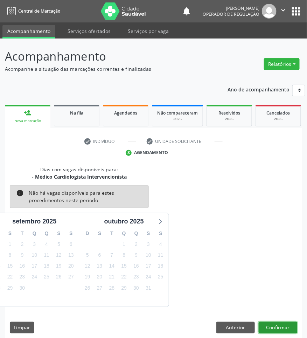
click at [287, 328] on button "Confirmar" at bounding box center [278, 328] width 39 height 12
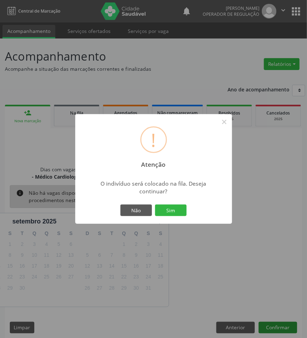
click at [155, 205] on button "Sim" at bounding box center [171, 211] width 32 height 12
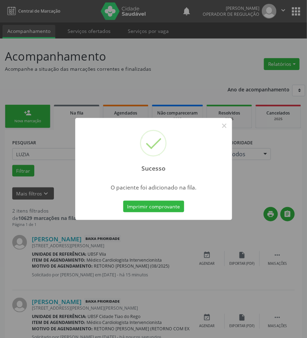
drag, startPoint x: 90, startPoint y: 281, endPoint x: 271, endPoint y: 277, distance: 180.5
click at [93, 281] on div "Sucesso × O paciente foi adicionado na fila. Imprimir comprovante Cancel" at bounding box center [153, 169] width 307 height 338
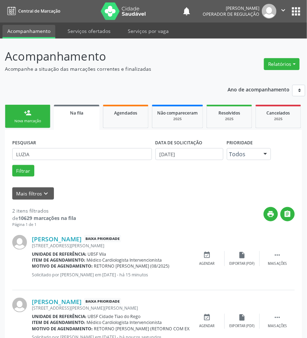
click at [30, 126] on link "person_add Nova marcação" at bounding box center [28, 116] width 46 height 23
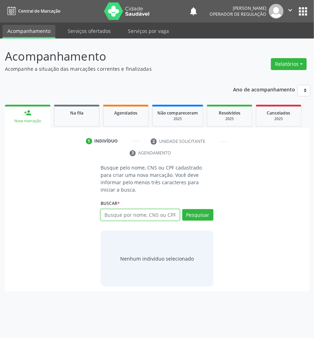
click at [118, 211] on input "text" at bounding box center [140, 215] width 79 height 12
type input "0"
type input "708601017411981"
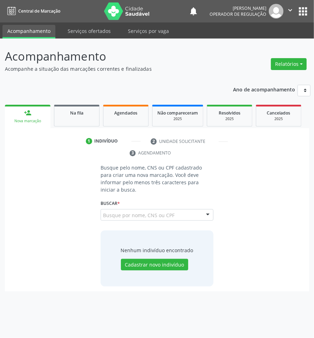
click at [103, 212] on input "708601017411981" at bounding box center [103, 219] width 0 height 14
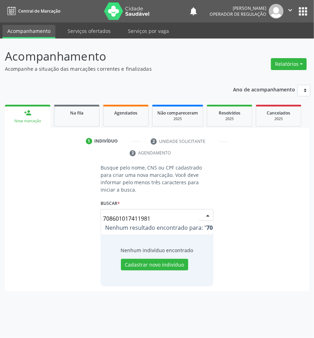
click at [159, 224] on span "Nenhum resultado encontrado para: " 708601017411981 "" at bounding box center [180, 228] width 151 height 8
drag, startPoint x: 112, startPoint y: 211, endPoint x: 125, endPoint y: 210, distance: 12.7
click at [125, 212] on input "708601017411981" at bounding box center [151, 219] width 96 height 14
drag, startPoint x: 138, startPoint y: 212, endPoint x: 155, endPoint y: 214, distance: 17.6
click at [155, 214] on div "708601017411981 Nenhum resultado encontrado para: " 708601017411981 " Não há ne…" at bounding box center [157, 215] width 113 height 12
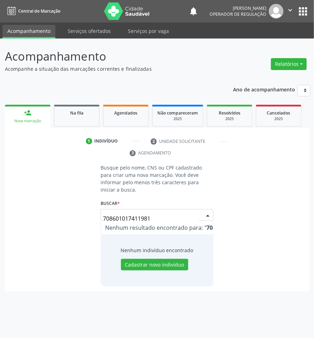
click at [145, 212] on input "708601017411981" at bounding box center [151, 219] width 96 height 14
click at [138, 212] on input "708601017411981" at bounding box center [151, 219] width 96 height 14
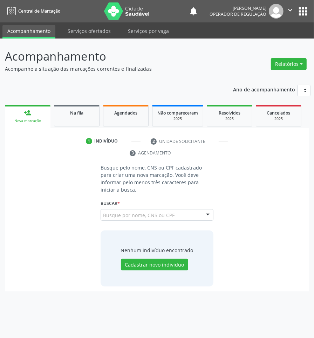
click at [103, 212] on input "708601017412981" at bounding box center [103, 219] width 0 height 14
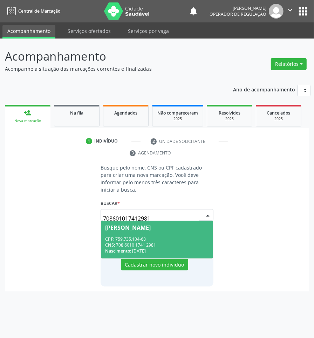
click at [123, 225] on div "[PERSON_NAME]" at bounding box center [128, 228] width 46 height 6
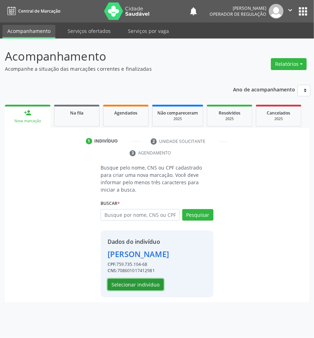
click at [148, 279] on button "Selecionar indivíduo" at bounding box center [136, 285] width 56 height 12
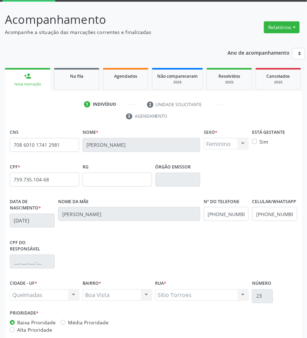
scroll to position [74, 0]
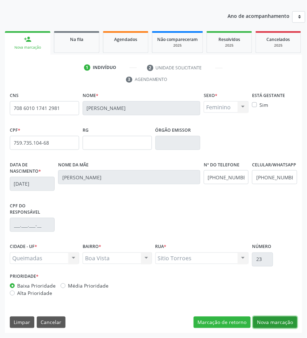
click at [293, 322] on button "Nova marcação" at bounding box center [275, 323] width 44 height 12
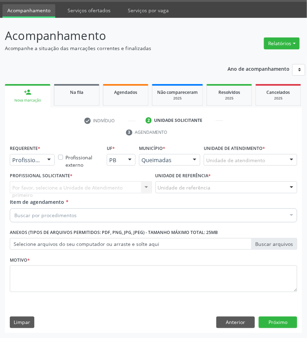
scroll to position [21, 0]
click at [40, 154] on div at bounding box center [32, 160] width 45 height 12
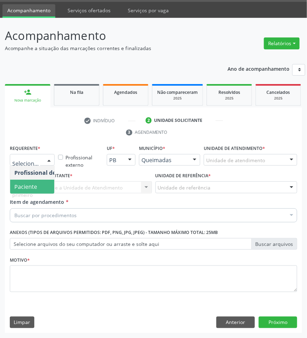
click at [43, 183] on span "Paciente" at bounding box center [44, 187] width 68 height 14
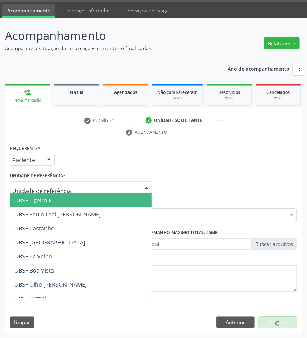
click at [47, 182] on div at bounding box center [81, 188] width 142 height 12
click at [151, 179] on div "Unidade de referência * UBSF Ligeiro II UBSF Saulo Leal [PERSON_NAME] UBSF Cast…" at bounding box center [81, 182] width 142 height 22
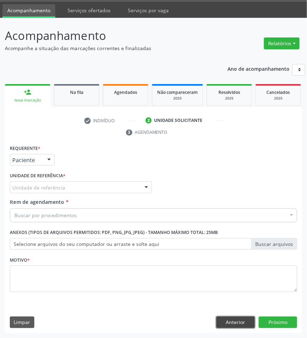
click at [235, 322] on button "Anterior" at bounding box center [236, 323] width 39 height 12
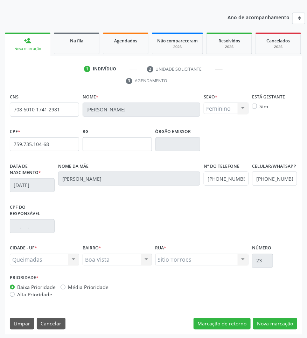
scroll to position [74, 0]
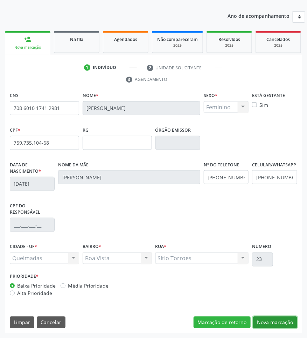
drag, startPoint x: 283, startPoint y: 322, endPoint x: 194, endPoint y: 277, distance: 99.7
click at [278, 319] on button "Nova marcação" at bounding box center [275, 323] width 44 height 12
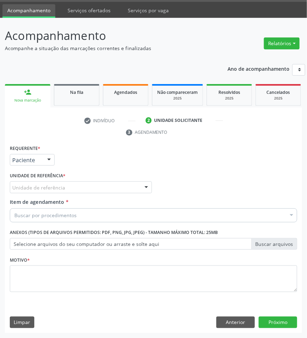
scroll to position [21, 0]
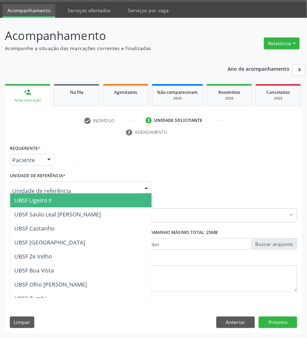
click at [37, 183] on div at bounding box center [81, 188] width 142 height 12
type input "BO"
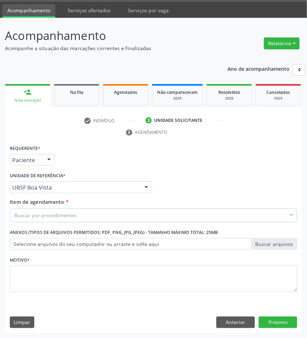
click at [255, 215] on div "Buscar por procedimentos" at bounding box center [154, 216] width 288 height 14
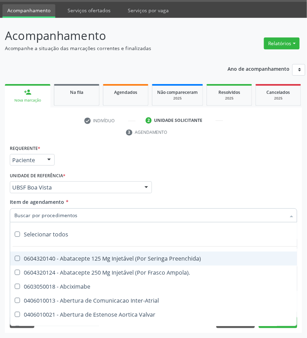
paste input "CARDIOLOGISTA INTERVENCIONISTA"
type input "CARDIOLOGISTA INTERVENCIONISTA"
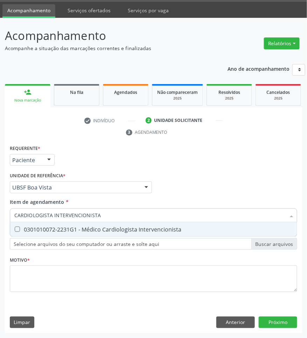
click at [195, 232] on span "0301010072-2231G1 - Médico Cardiologista Intervencionista" at bounding box center [153, 230] width 287 height 14
checkbox Intervencionista "true"
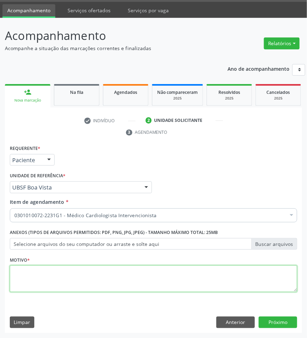
click at [246, 277] on textarea at bounding box center [154, 279] width 288 height 27
paste textarea "RETORNO [PERSON_NAME] (RETORNO COM EXAMES/2025)"
type textarea "RETORNO [PERSON_NAME] (RETORNO COM EXAMES/2025)"
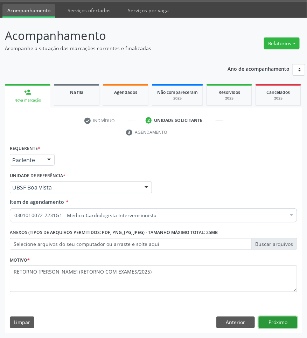
drag, startPoint x: 290, startPoint y: 318, endPoint x: 312, endPoint y: 317, distance: 22.1
click at [290, 318] on button "Próximo" at bounding box center [278, 323] width 39 height 12
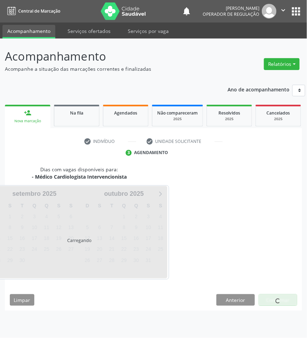
scroll to position [0, 0]
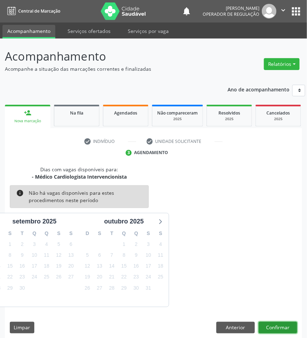
click at [279, 330] on button "Confirmar" at bounding box center [278, 328] width 39 height 12
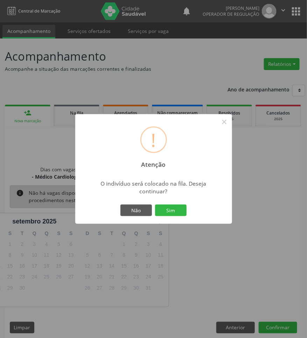
click at [155, 205] on button "Sim" at bounding box center [171, 211] width 32 height 12
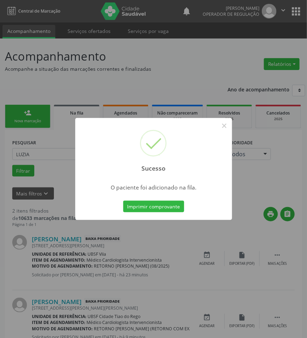
click at [214, 259] on div "Sucesso × O paciente foi adicionado na fila. Imprimir comprovante Cancel" at bounding box center [153, 169] width 307 height 338
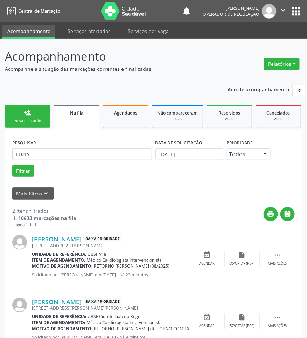
click at [32, 110] on link "person_add Nova marcação" at bounding box center [28, 116] width 46 height 23
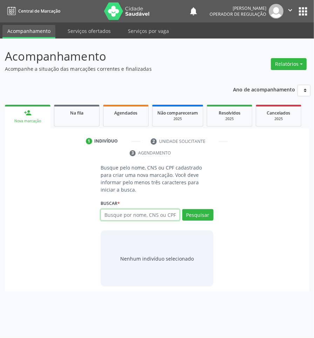
click at [169, 211] on input "text" at bounding box center [140, 215] width 79 height 12
type input "700204466692923"
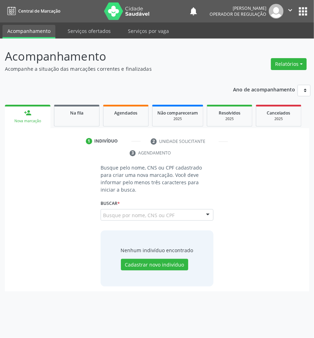
click at [103, 212] on input "700204466692923" at bounding box center [103, 219] width 0 height 14
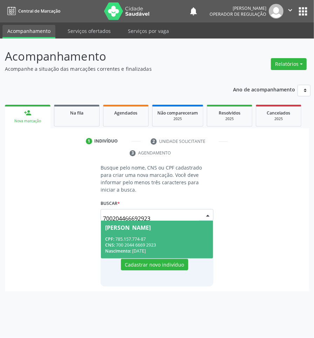
click at [167, 225] on div "[PERSON_NAME]" at bounding box center [157, 228] width 104 height 6
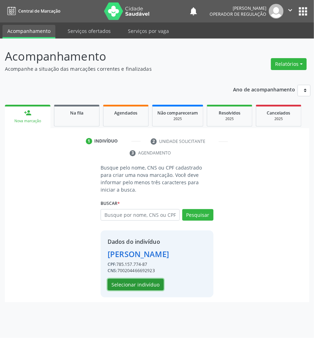
click at [146, 281] on button "Selecionar indivíduo" at bounding box center [136, 285] width 56 height 12
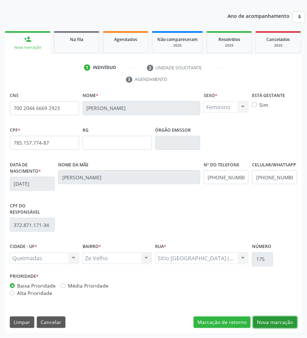
click at [285, 317] on button "Nova marcação" at bounding box center [275, 323] width 44 height 12
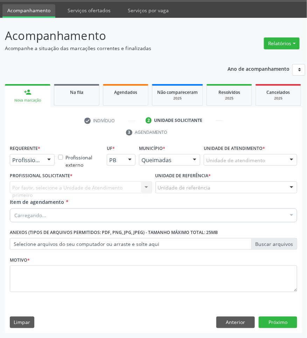
scroll to position [21, 0]
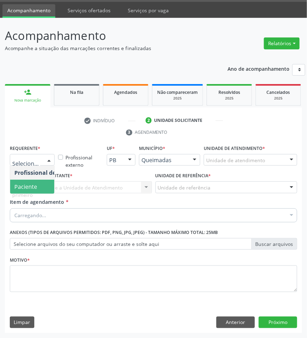
click at [15, 183] on span "Paciente" at bounding box center [25, 187] width 23 height 8
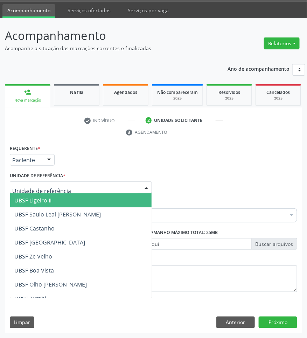
click at [55, 191] on div at bounding box center [81, 188] width 142 height 12
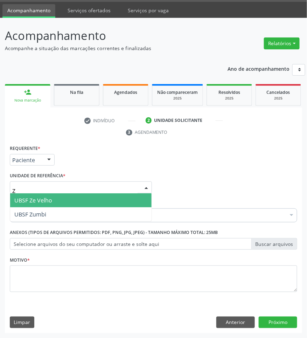
type input "ZE"
click at [56, 196] on span "UBSF Ze Velho" at bounding box center [81, 200] width 142 height 14
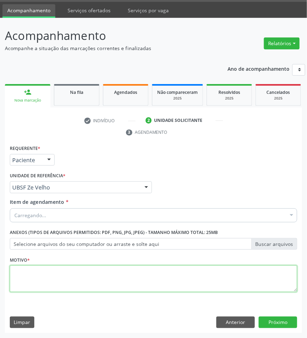
click at [59, 266] on textarea at bounding box center [154, 279] width 288 height 27
paste textarea "RETORNO [PERSON_NAME] (RETORNO COM EXAMES/2025)"
type textarea "RETORNO [PERSON_NAME] (RETORNO COM EXAMES/2025)"
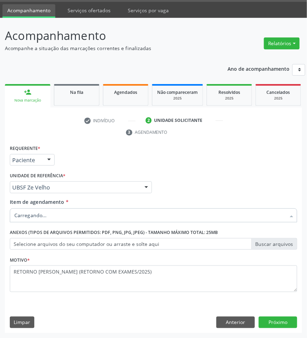
click at [104, 212] on div at bounding box center [154, 216] width 288 height 14
paste input "CARDIOLOGISTA INTERVENCIONISTA"
type input "CARDIOLOGISTA INTERVENCIONISTA"
paste input "CARDIOLOGISTA INTERVENCIONISTA"
type input "CARDIOLOGISTA INTERVENCIONISTA"
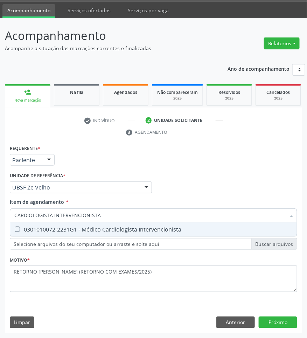
click at [72, 227] on div "0301010072-2231G1 - Médico Cardiologista Intervencionista" at bounding box center [153, 230] width 279 height 6
checkbox Intervencionista "true"
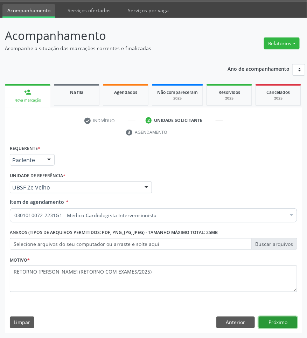
click at [275, 318] on button "Próximo" at bounding box center [278, 323] width 39 height 12
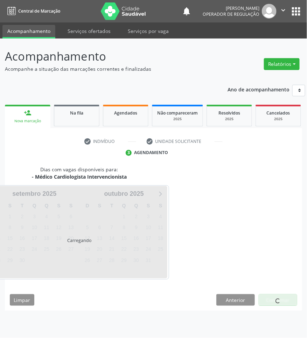
scroll to position [0, 0]
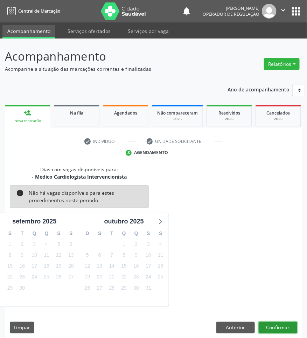
click at [293, 332] on button "Confirmar" at bounding box center [278, 328] width 39 height 12
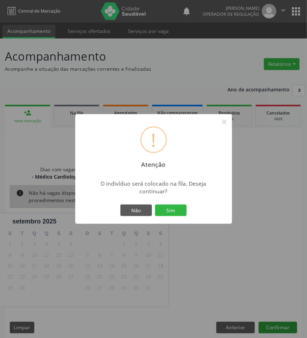
click at [155, 205] on button "Sim" at bounding box center [171, 211] width 32 height 12
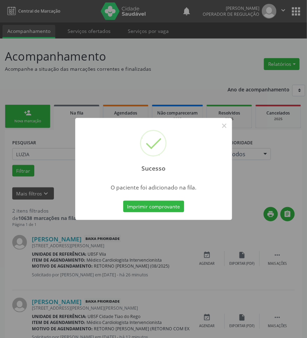
click at [164, 243] on div "Sucesso × O paciente foi adicionado na fila. Imprimir comprovante Cancel" at bounding box center [153, 169] width 307 height 338
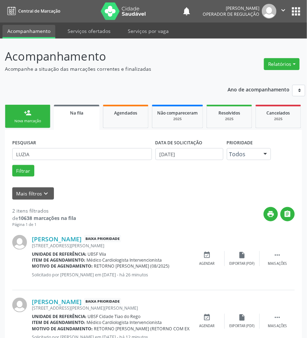
click at [45, 117] on link "person_add Nova marcação" at bounding box center [28, 116] width 46 height 23
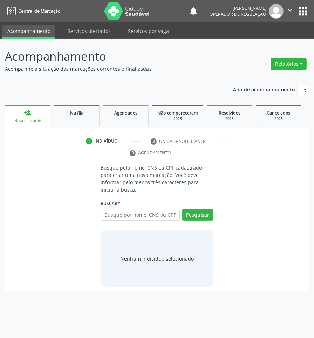
click at [125, 201] on div "Buscar * Busque por nome, CNS ou CPF Nenhum resultado encontrado para: " " Digi…" at bounding box center [157, 211] width 113 height 27
click at [131, 209] on input "text" at bounding box center [140, 215] width 79 height 12
type input "707804619481313"
click at [103, 212] on input "707804619481313" at bounding box center [103, 219] width 0 height 14
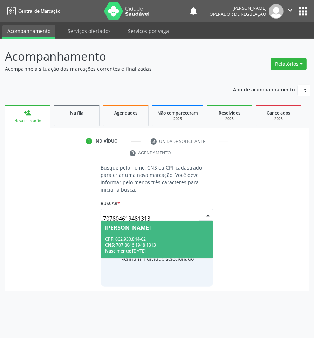
click at [146, 225] on span "[PERSON_NAME] CPF: 062.930.844-62 CNS: 707 8046 1948 1313 Nascimento: [DATE]" at bounding box center [157, 239] width 112 height 37
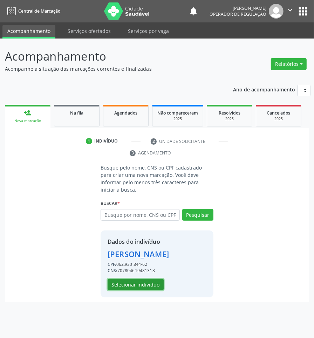
click at [137, 286] on button "Selecionar indivíduo" at bounding box center [136, 285] width 56 height 12
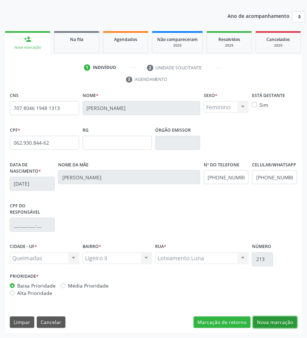
click at [284, 320] on button "Nova marcação" at bounding box center [275, 323] width 44 height 12
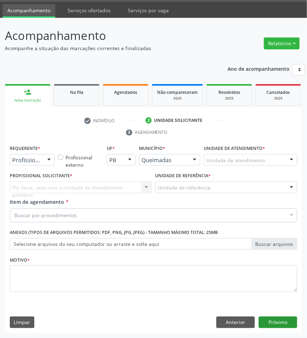
scroll to position [21, 0]
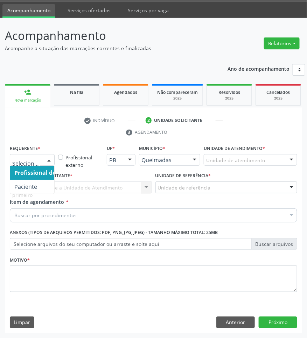
drag, startPoint x: 36, startPoint y: 164, endPoint x: 30, endPoint y: 185, distance: 21.4
click at [36, 166] on div "Profissional de Saúde Paciente Nenhum resultado encontrado para: " " Não há nen…" at bounding box center [32, 160] width 45 height 12
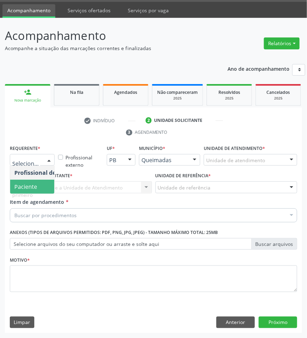
click at [31, 189] on span "Paciente" at bounding box center [25, 187] width 23 height 8
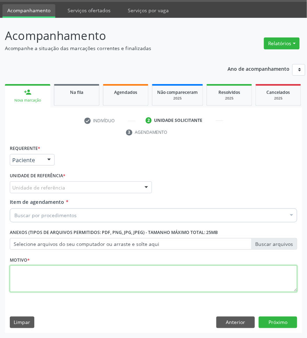
click at [78, 281] on textarea at bounding box center [154, 279] width 288 height 27
paste textarea "RETORNO [PERSON_NAME] (RETORNO COM EXAMES/2025)"
type textarea "RETORNO [PERSON_NAME] (RETORNO COM EXAMES/2025)"
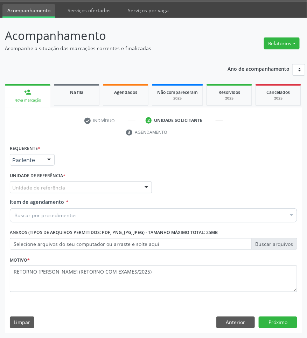
click at [116, 185] on div "Unidade de referência" at bounding box center [81, 188] width 142 height 12
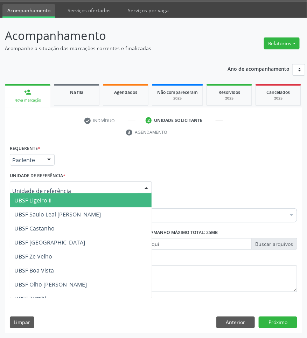
click at [93, 200] on span "UBSF Ligeiro II" at bounding box center [81, 200] width 142 height 14
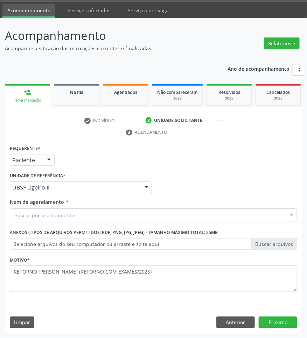
click at [150, 221] on div "Buscar por procedimentos" at bounding box center [154, 216] width 288 height 14
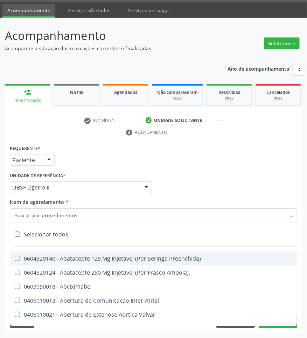
paste input "CARDIOLOGISTA INTERVENCIONISTA"
type input "CARDIOLOGISTA INTERVENCIONISTA"
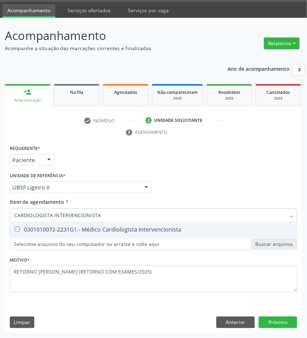
click at [153, 232] on div "0301010072-2231G1 - Médico Cardiologista Intervencionista" at bounding box center [153, 230] width 279 height 6
checkbox Intervencionista "true"
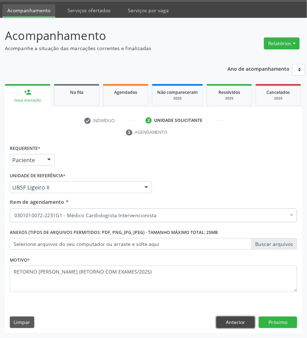
click at [239, 320] on button "Anterior" at bounding box center [236, 323] width 39 height 12
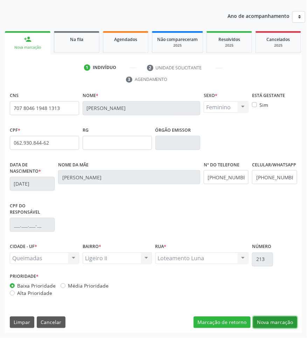
click at [269, 325] on button "Nova marcação" at bounding box center [275, 323] width 44 height 12
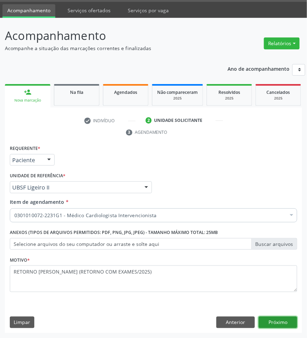
click at [271, 323] on button "Próximo" at bounding box center [278, 323] width 39 height 12
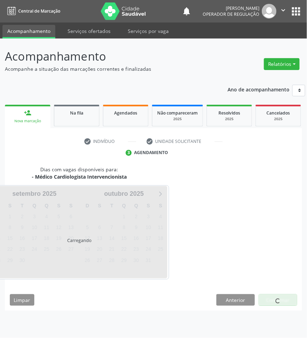
scroll to position [0, 0]
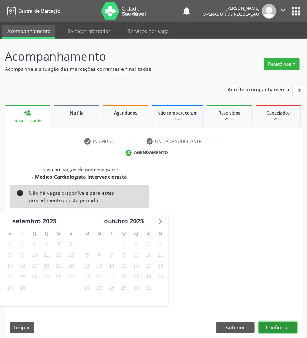
click at [279, 323] on button "Confirmar" at bounding box center [278, 328] width 39 height 12
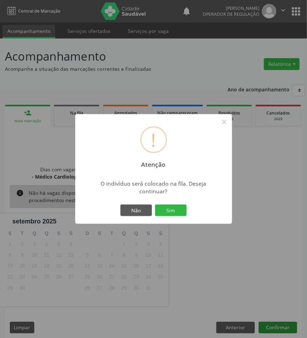
click at [155, 205] on button "Sim" at bounding box center [171, 211] width 32 height 12
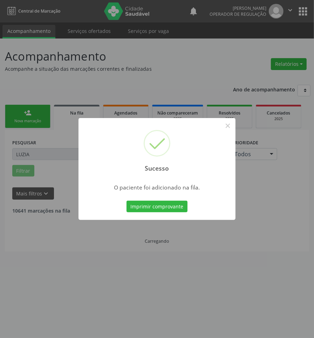
drag, startPoint x: 63, startPoint y: 303, endPoint x: 55, endPoint y: 305, distance: 8.2
click at [63, 303] on div "Sucesso × O paciente foi adicionado na fila. Imprimir comprovante Cancel" at bounding box center [157, 169] width 314 height 338
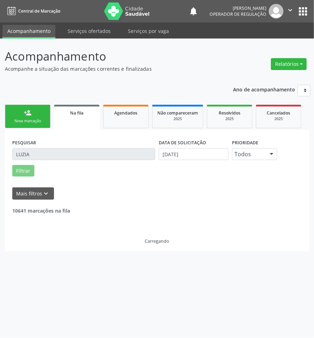
click at [23, 106] on link "person_add Nova marcação" at bounding box center [28, 116] width 46 height 23
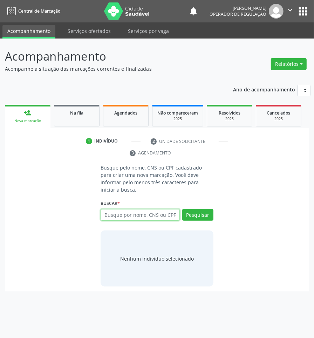
click at [149, 209] on input "text" at bounding box center [140, 215] width 79 height 12
type input "700104912645110"
click at [103, 212] on input "700104912645110" at bounding box center [103, 219] width 0 height 14
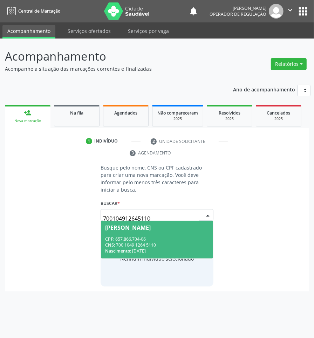
click at [136, 225] on span "[PERSON_NAME] CPF: 657.866.704-06 CNS: 700 1049 1264 5110 Nascimento: [DATE]" at bounding box center [157, 239] width 112 height 37
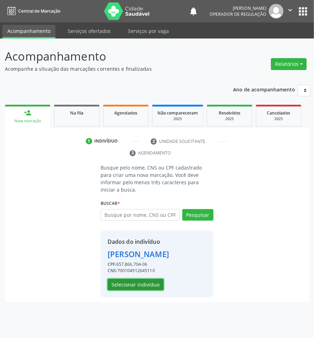
click at [139, 279] on button "Selecionar indivíduo" at bounding box center [136, 285] width 56 height 12
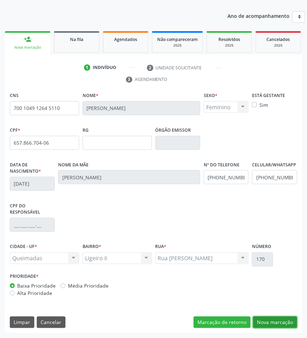
click at [281, 319] on button "Nova marcação" at bounding box center [275, 323] width 44 height 12
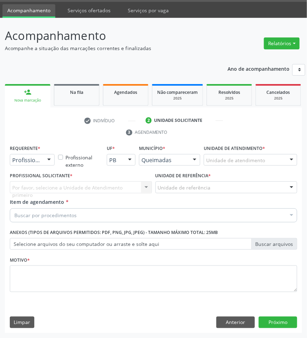
drag, startPoint x: 33, startPoint y: 158, endPoint x: 31, endPoint y: 161, distance: 3.6
click at [28, 179] on span "Profissional de Saúde" at bounding box center [44, 173] width 68 height 14
click at [28, 179] on div "Requerente * Profissional de Saúde Profissional de Saúde Paciente Nenhum result…" at bounding box center [154, 222] width 288 height 159
drag, startPoint x: 30, startPoint y: 158, endPoint x: 30, endPoint y: 182, distance: 23.8
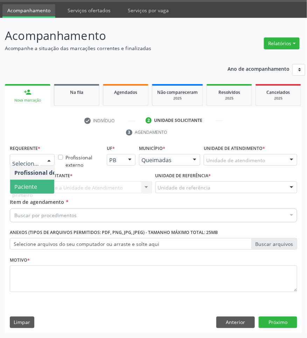
click at [30, 186] on span "Paciente" at bounding box center [25, 187] width 23 height 8
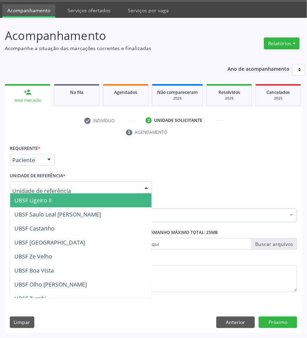
click at [57, 199] on span "UBSF Ligeiro II" at bounding box center [81, 200] width 142 height 14
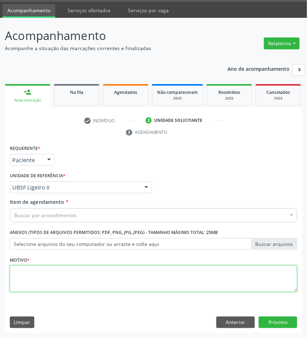
drag, startPoint x: 42, startPoint y: 281, endPoint x: 48, endPoint y: 281, distance: 5.6
click at [44, 281] on textarea at bounding box center [154, 279] width 288 height 27
paste textarea "RETORNO [PERSON_NAME] (RETORNO COM EXAMES/2025)"
type textarea "RETORNO [PERSON_NAME] (RETORNO COM EXAMES/2025)"
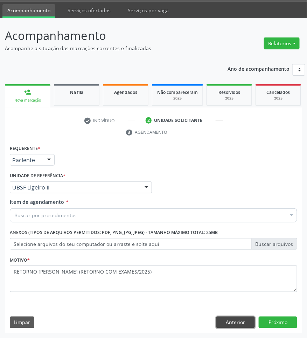
click at [237, 325] on button "Anterior" at bounding box center [236, 323] width 39 height 12
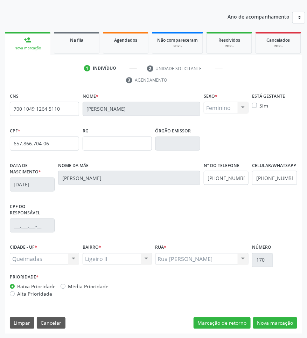
scroll to position [74, 0]
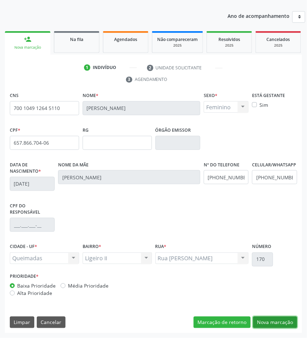
drag, startPoint x: 271, startPoint y: 325, endPoint x: 307, endPoint y: 314, distance: 37.2
click at [271, 325] on button "Nova marcação" at bounding box center [275, 323] width 44 height 12
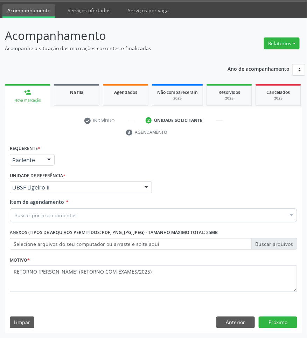
click at [100, 213] on div "Buscar por procedimentos" at bounding box center [154, 216] width 288 height 14
paste input "CARDIOLOGISTA INTERVENCIONISTA"
type input "CARDIOLOGISTA INTERVENCIONISTA"
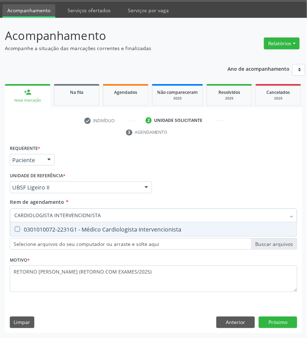
click at [155, 231] on div "0301010072-2231G1 - Médico Cardiologista Intervencionista" at bounding box center [153, 230] width 279 height 6
checkbox Intervencionista "true"
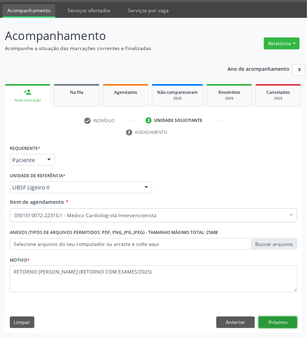
click at [279, 322] on button "Próximo" at bounding box center [278, 323] width 39 height 12
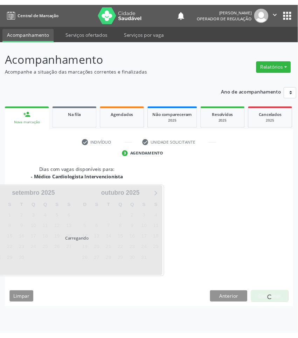
scroll to position [0, 0]
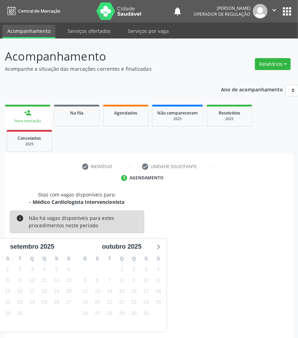
click at [127, 277] on div "8" at bounding box center [122, 280] width 12 height 11
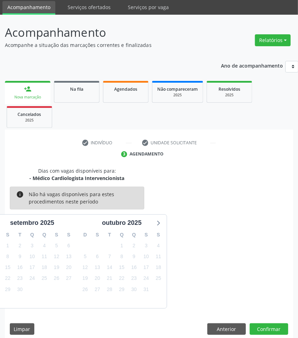
scroll to position [31, 0]
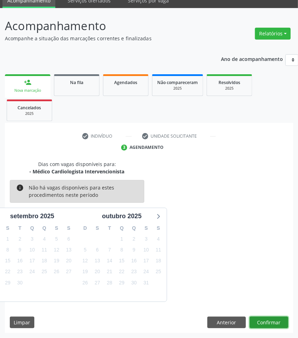
click at [286, 322] on button "Confirmar" at bounding box center [269, 323] width 39 height 12
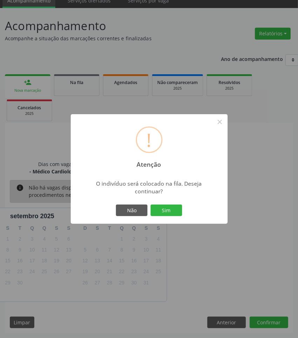
click at [151, 205] on button "Sim" at bounding box center [167, 211] width 32 height 12
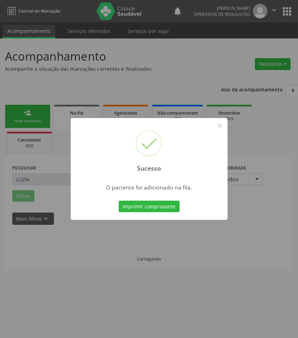
scroll to position [0, 0]
drag, startPoint x: 192, startPoint y: 258, endPoint x: 112, endPoint y: 198, distance: 98.9
click at [170, 243] on div "Sucesso × O paciente foi adicionado na fila. Imprimir comprovante Cancel" at bounding box center [149, 169] width 298 height 338
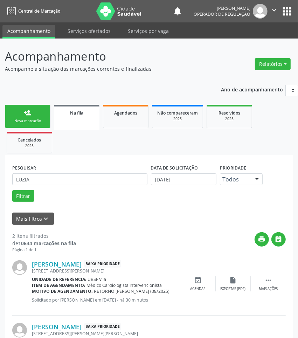
click at [10, 113] on link "person_add Nova marcação" at bounding box center [28, 116] width 46 height 23
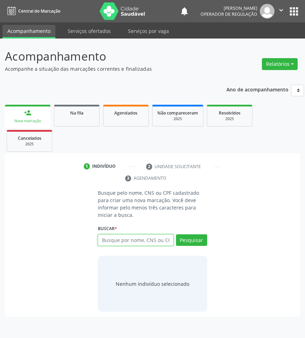
click at [145, 245] on input "text" at bounding box center [135, 240] width 75 height 12
type input "702101770879196"
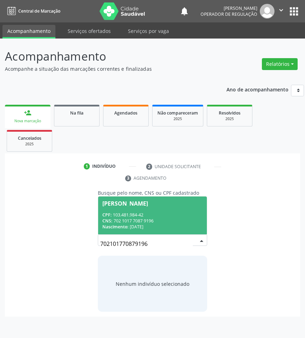
click at [141, 223] on div "CNS: 702 1017 7087 9196" at bounding box center [152, 221] width 100 height 6
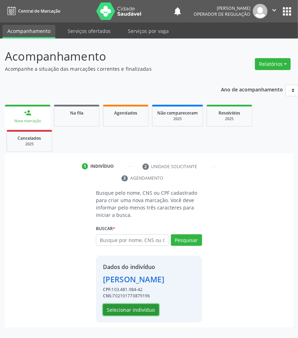
click at [156, 316] on button "Selecionar indivíduo" at bounding box center [131, 310] width 56 height 12
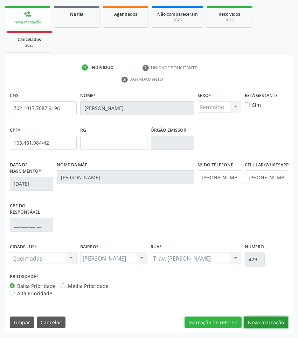
drag, startPoint x: 266, startPoint y: 318, endPoint x: 250, endPoint y: 300, distance: 24.3
click at [265, 318] on button "Nova marcação" at bounding box center [266, 323] width 44 height 12
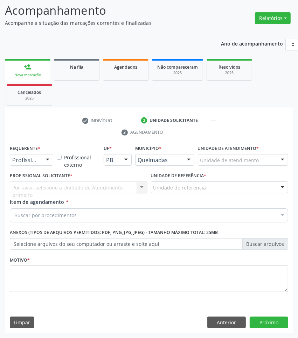
scroll to position [46, 0]
click at [104, 216] on div "Buscar por procedimentos" at bounding box center [149, 216] width 279 height 14
paste input "CARDIOLOGISTA INTERVENCIONISTA"
type input "CARDIOLOGISTA INTERVENCIONISTA"
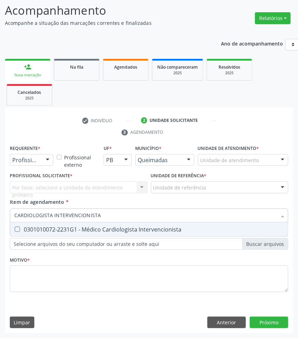
click at [88, 230] on div "0301010072-2231G1 - Médico Cardiologista Intervencionista" at bounding box center [148, 230] width 269 height 6
checkbox Intervencionista "true"
drag, startPoint x: 37, startPoint y: 172, endPoint x: 37, endPoint y: 162, distance: 10.2
click at [37, 171] on label "Profissional Solicitante *" at bounding box center [41, 176] width 63 height 11
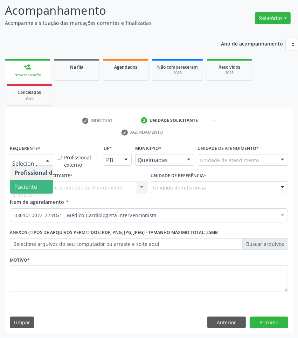
click at [41, 184] on span "Paciente" at bounding box center [44, 187] width 68 height 14
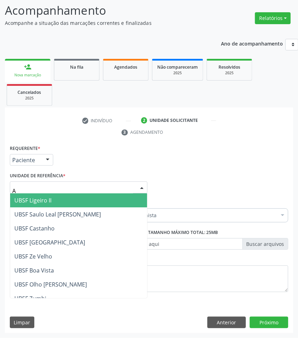
click at [62, 192] on div "A" at bounding box center [79, 188] width 138 height 12
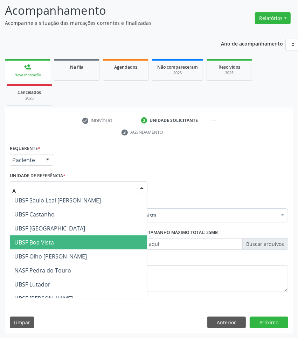
type input "AN"
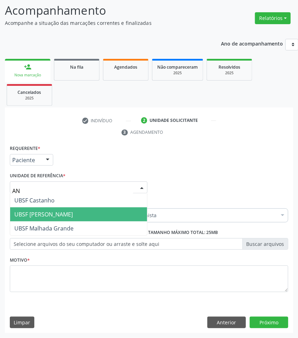
click at [47, 211] on span "UBSF [PERSON_NAME]" at bounding box center [43, 215] width 59 height 8
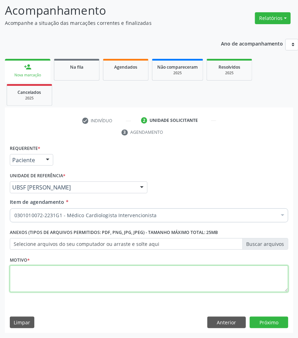
click at [210, 279] on textarea at bounding box center [149, 279] width 279 height 27
paste textarea "RETORNO [PERSON_NAME] (RETORNO COM EXAMES/2025)"
type textarea "RETORNO [PERSON_NAME] (RETORNO COM EXAMES/2025)"
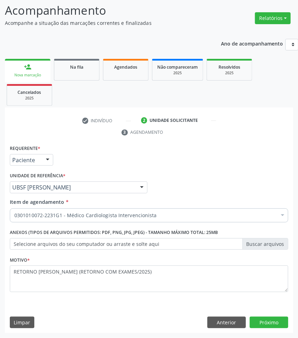
click at [273, 316] on div "Requerente * Paciente Profissional de Saúde Paciente Nenhum resultado encontrad…" at bounding box center [149, 238] width 288 height 190
click at [274, 319] on button "Próximo" at bounding box center [269, 323] width 39 height 12
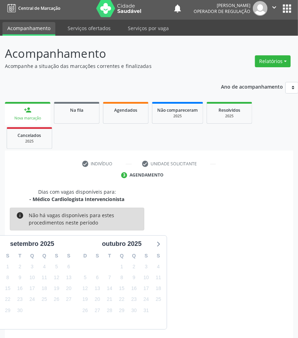
scroll to position [31, 0]
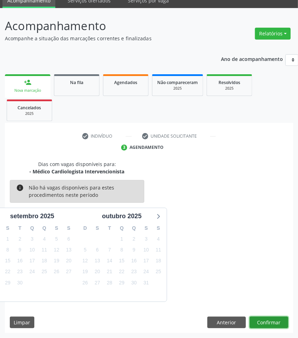
click at [286, 320] on button "Confirmar" at bounding box center [269, 323] width 39 height 12
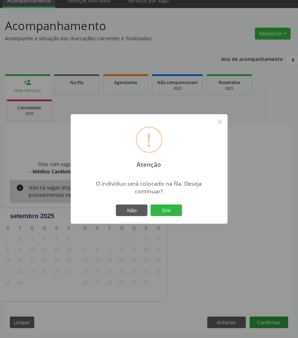
click at [151, 205] on button "Sim" at bounding box center [167, 211] width 32 height 12
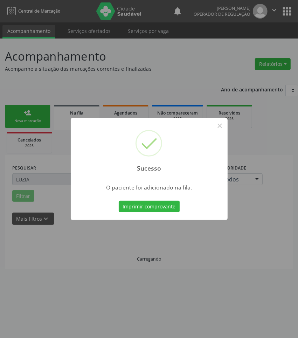
scroll to position [0, 0]
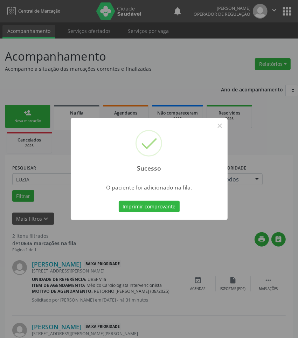
click at [108, 232] on div "Sucesso × O paciente foi adicionado na fila. Imprimir comprovante Cancel" at bounding box center [149, 169] width 298 height 338
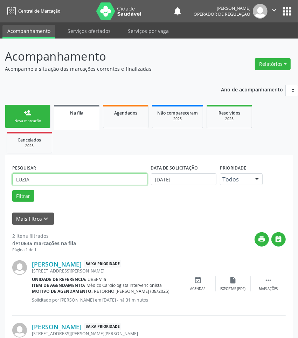
click at [47, 185] on input "LUZIA" at bounding box center [79, 179] width 135 height 12
paste input "700 2004 4174 3725"
type input "700 2004 4174 3725"
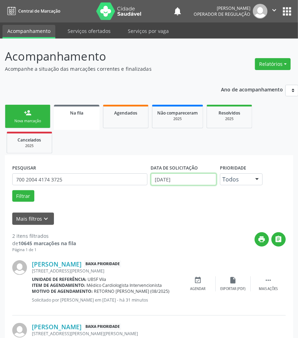
click at [166, 178] on input "[DATE]" at bounding box center [184, 179] width 66 height 12
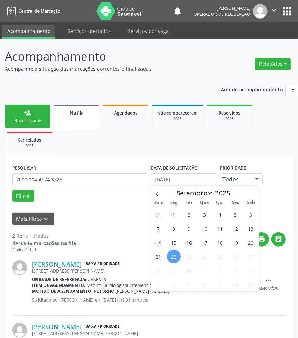
click at [166, 216] on div "31 1 2 3 4 5 6 7 8 9 10 11 12 13 14 15 16 17 18 19 20 21 22 23 24 25 26 27 28 2…" at bounding box center [205, 249] width 108 height 84
click at [174, 219] on span "1" at bounding box center [174, 215] width 14 height 14
type input "[DATE]"
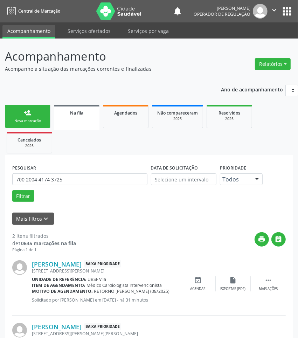
click at [268, 174] on div "PESQUISAR 700 2004 4174 3725 DATA DE SOLICITAÇÃO Prioridade Todos Todos Baixa P…" at bounding box center [149, 185] width 277 height 45
click at [27, 198] on button "Filtrar" at bounding box center [23, 196] width 22 height 12
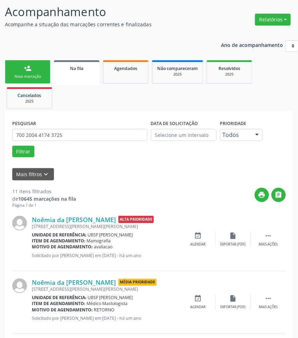
scroll to position [131, 0]
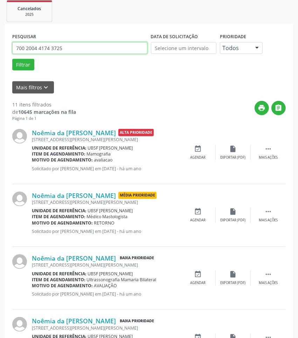
click at [52, 53] on input "700 2004 4174 3725" at bounding box center [79, 48] width 135 height 12
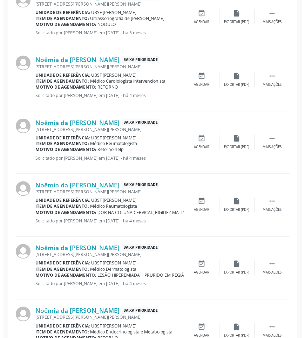
scroll to position [443, 0]
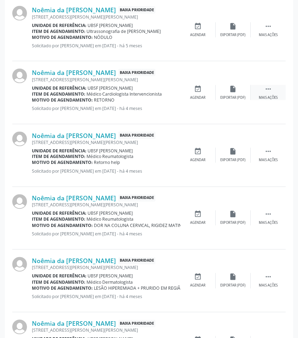
click at [262, 92] on div " Mais ações" at bounding box center [268, 92] width 35 height 15
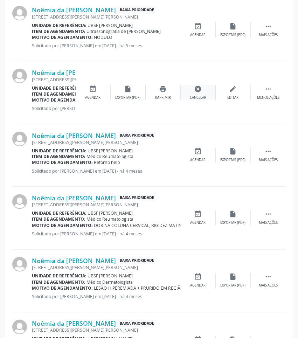
click at [194, 88] on icon "cancel" at bounding box center [198, 89] width 8 height 8
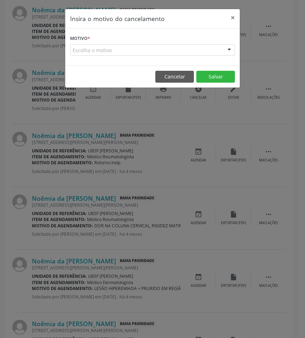
click at [190, 59] on div "Motivo * Escolha o motivo Outro Médico - Participação em eventos (ex: congresso…" at bounding box center [152, 46] width 175 height 37
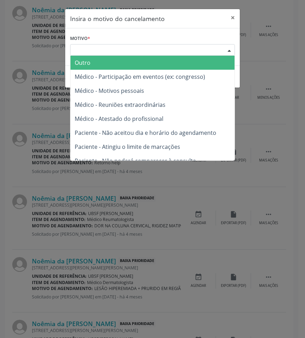
drag, startPoint x: 190, startPoint y: 55, endPoint x: 186, endPoint y: 57, distance: 4.1
click at [190, 55] on div "Escolha o motivo Outro Médico - Participação em eventos (ex: congresso) Médico …" at bounding box center [152, 50] width 165 height 12
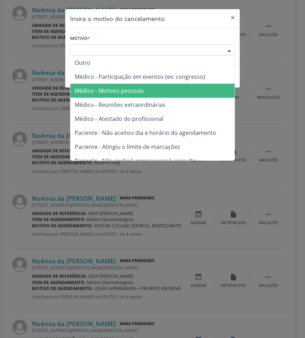
click at [163, 92] on span "Médico - Motivos pessoais" at bounding box center [152, 91] width 164 height 14
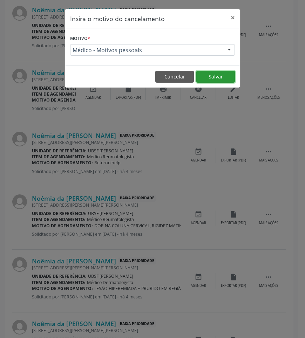
click at [209, 76] on button "Salvar" at bounding box center [215, 77] width 39 height 12
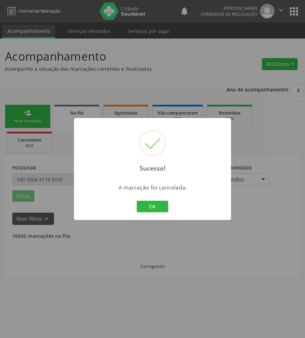
scroll to position [0, 0]
drag, startPoint x: 133, startPoint y: 226, endPoint x: 104, endPoint y: 190, distance: 46.4
click at [131, 224] on div "Sucesso! × A marcação foi cancelada. OK Cancel" at bounding box center [152, 169] width 305 height 338
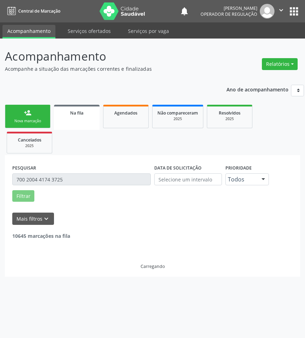
click at [33, 115] on link "person_add Nova marcação" at bounding box center [28, 116] width 46 height 23
